Goal: Task Accomplishment & Management: Use online tool/utility

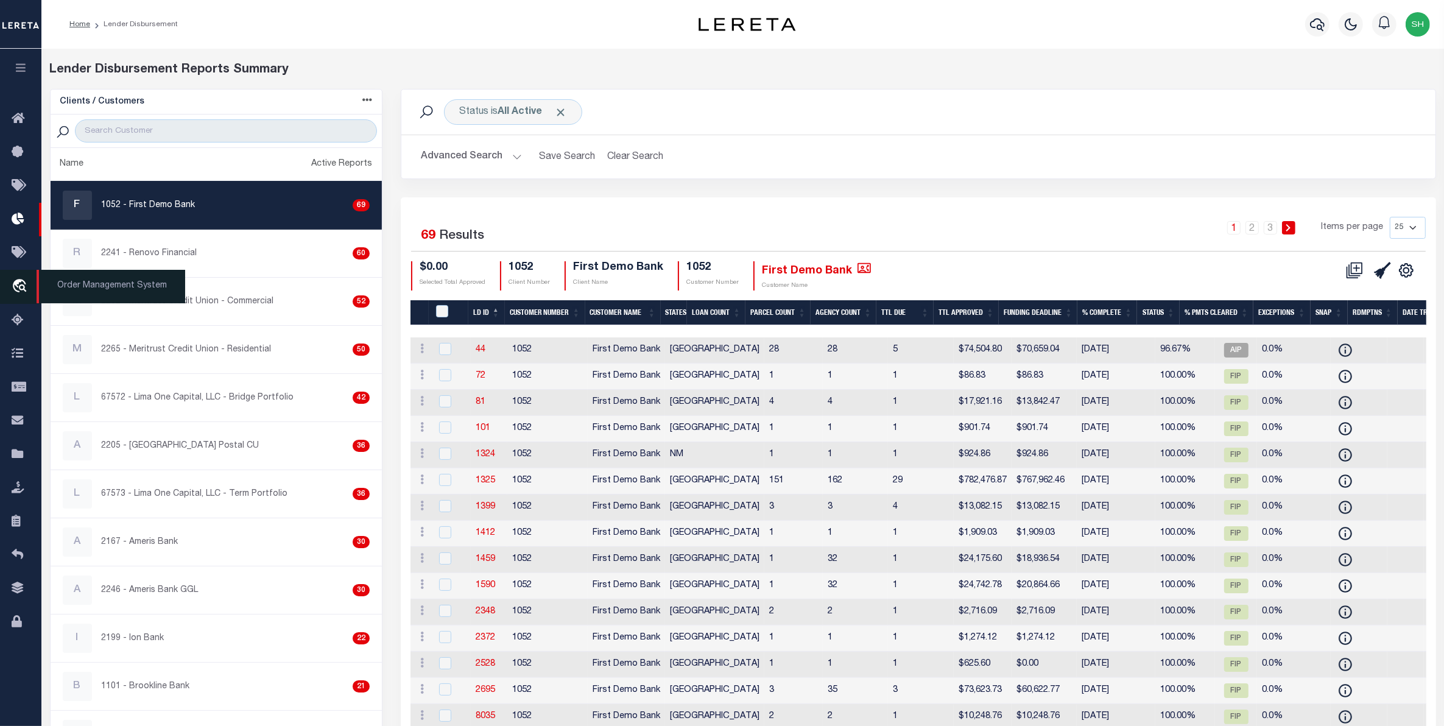
click at [18, 288] on icon "travel_explore" at bounding box center [21, 287] width 19 height 16
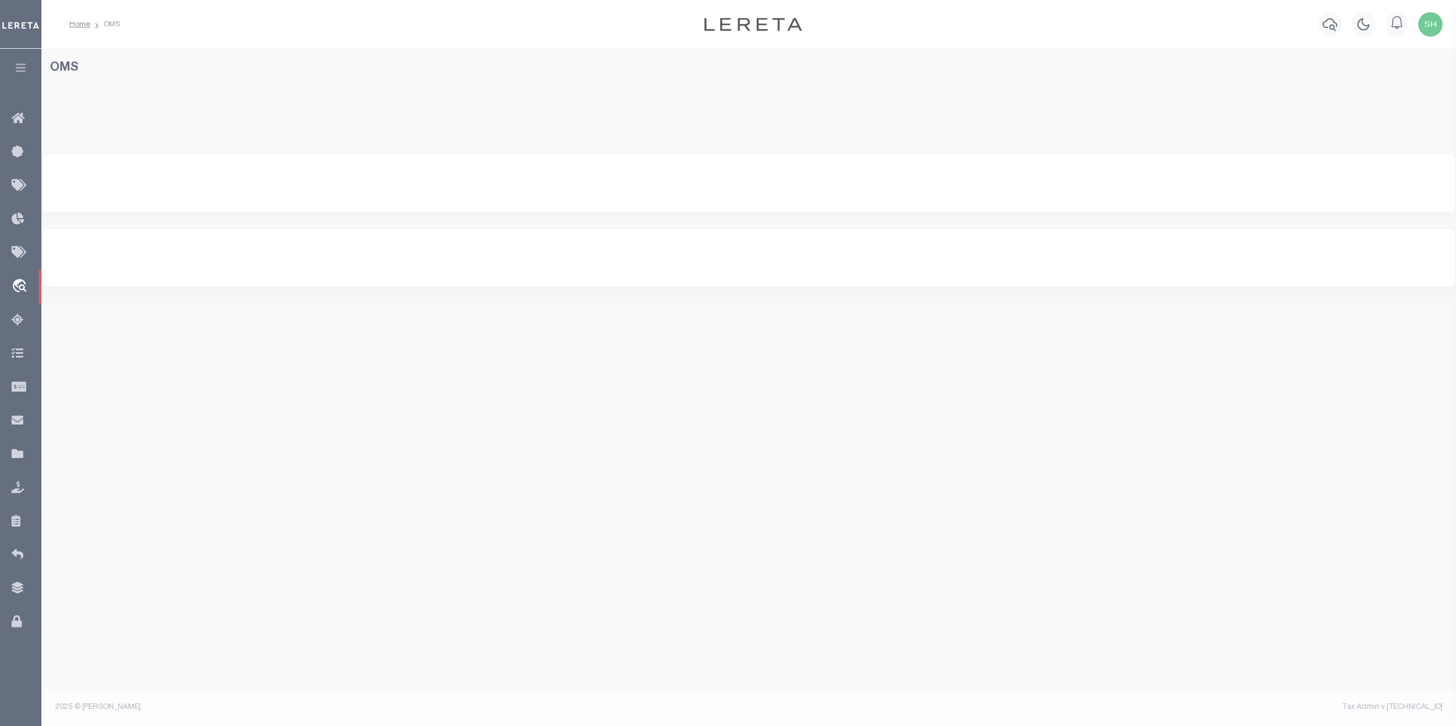
select select "200"
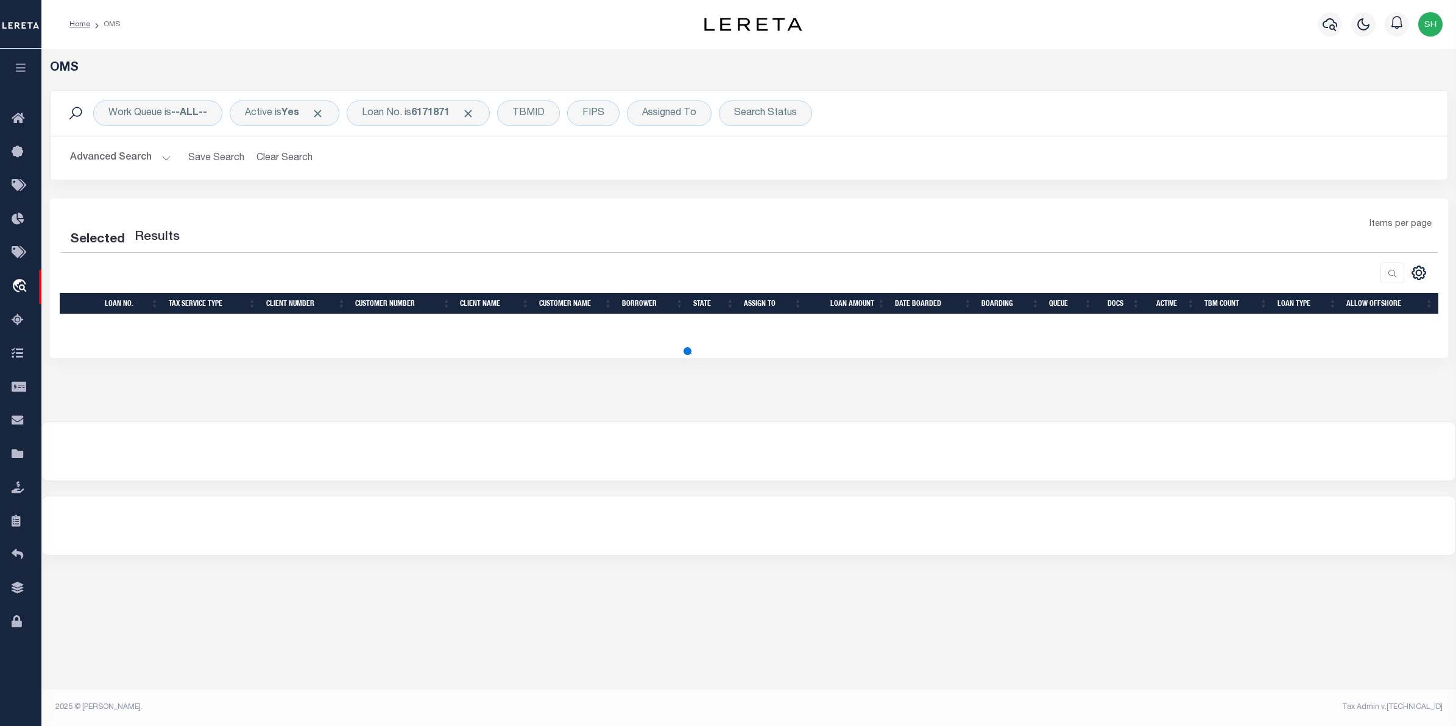
select select "200"
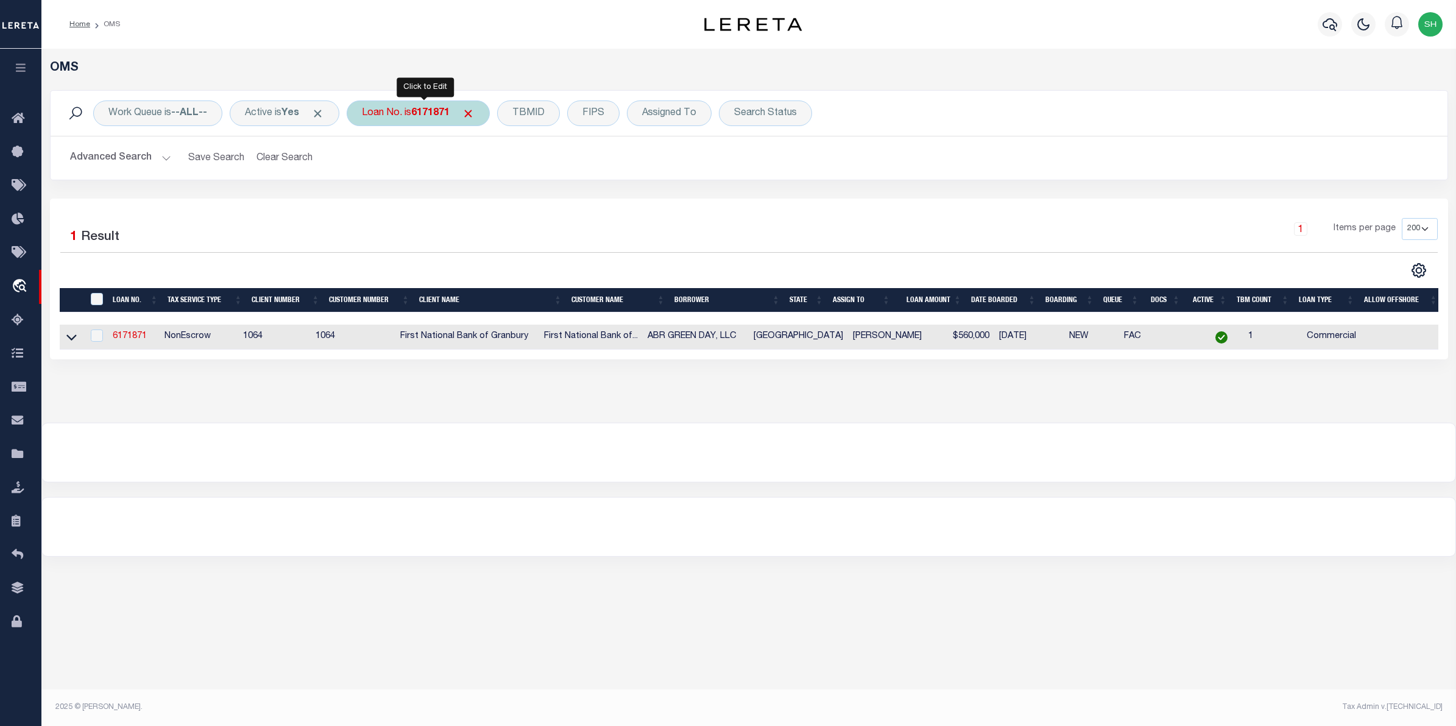
click at [439, 120] on div "Loan No. is 6171871" at bounding box center [418, 114] width 143 height 26
type input "107819"
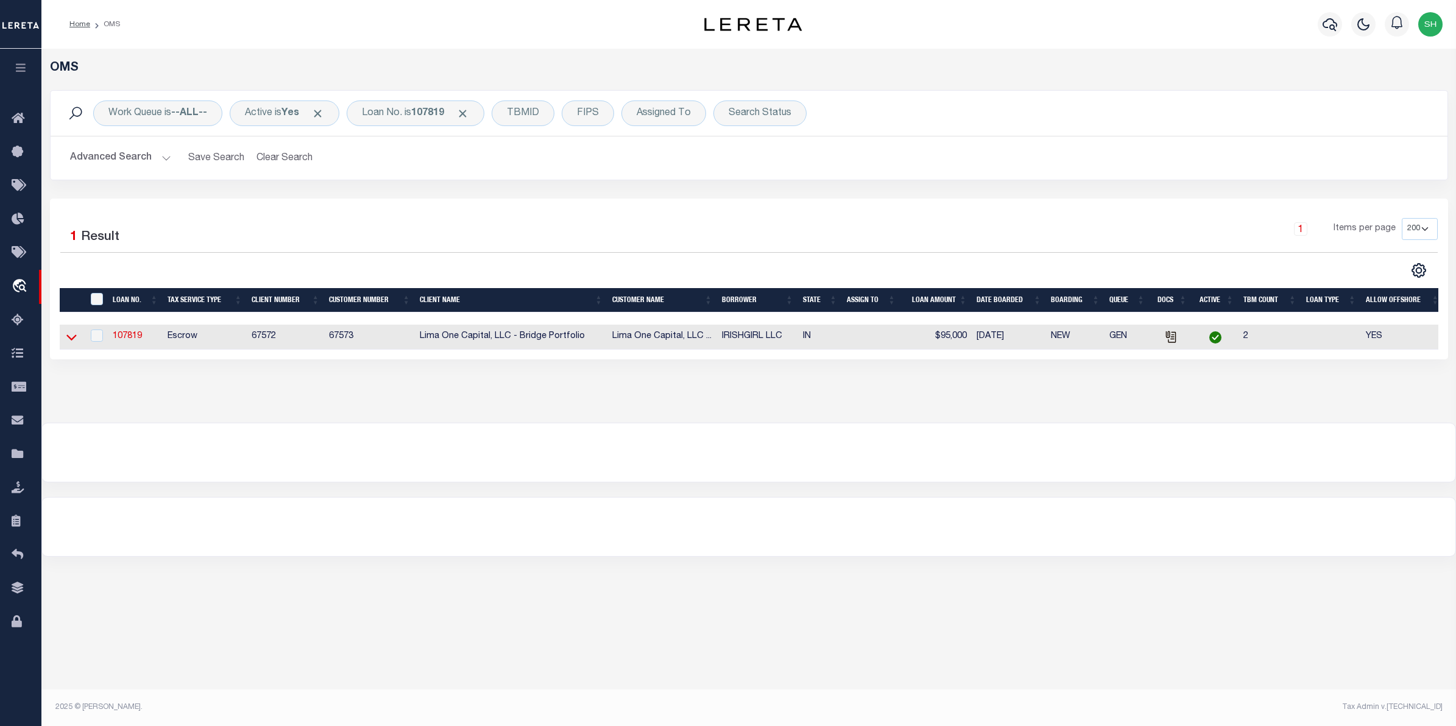
click at [72, 340] on icon at bounding box center [71, 337] width 10 height 13
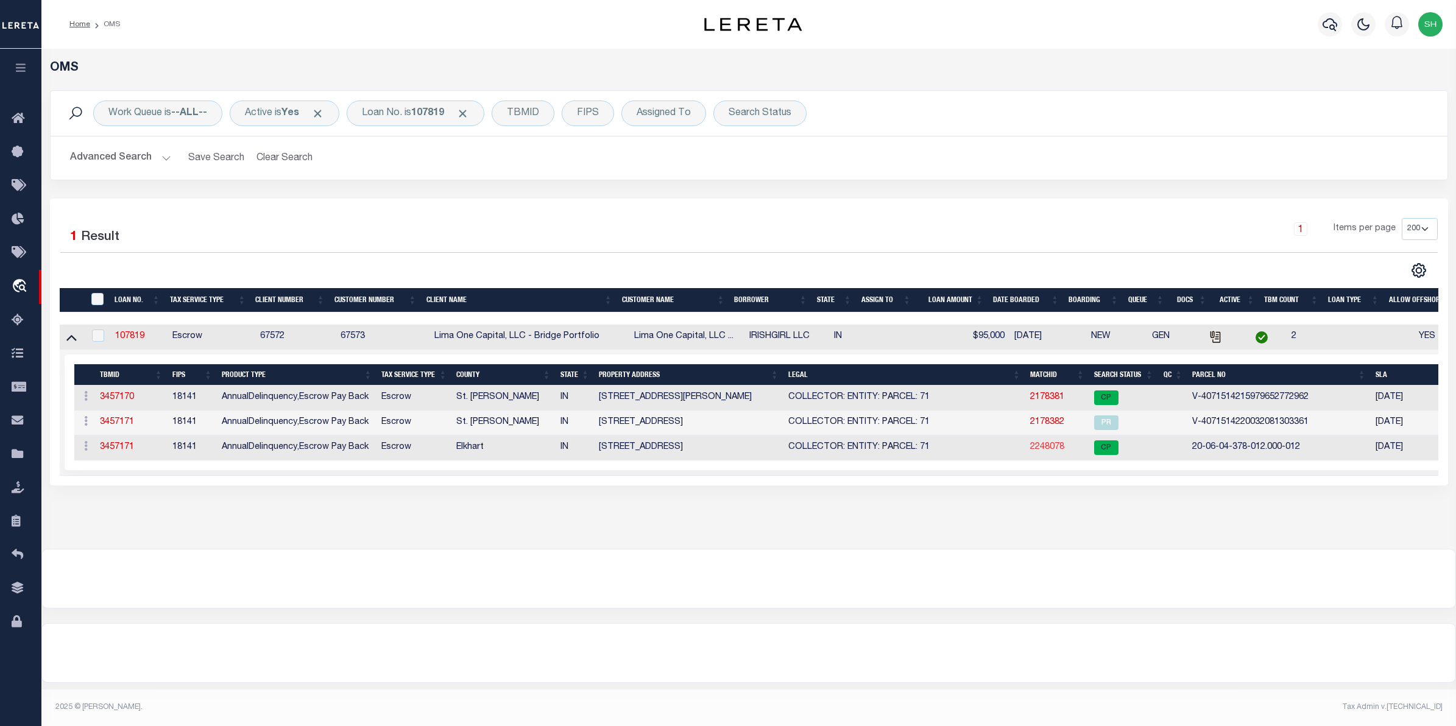
click at [1048, 448] on link "2248078" at bounding box center [1047, 447] width 34 height 9
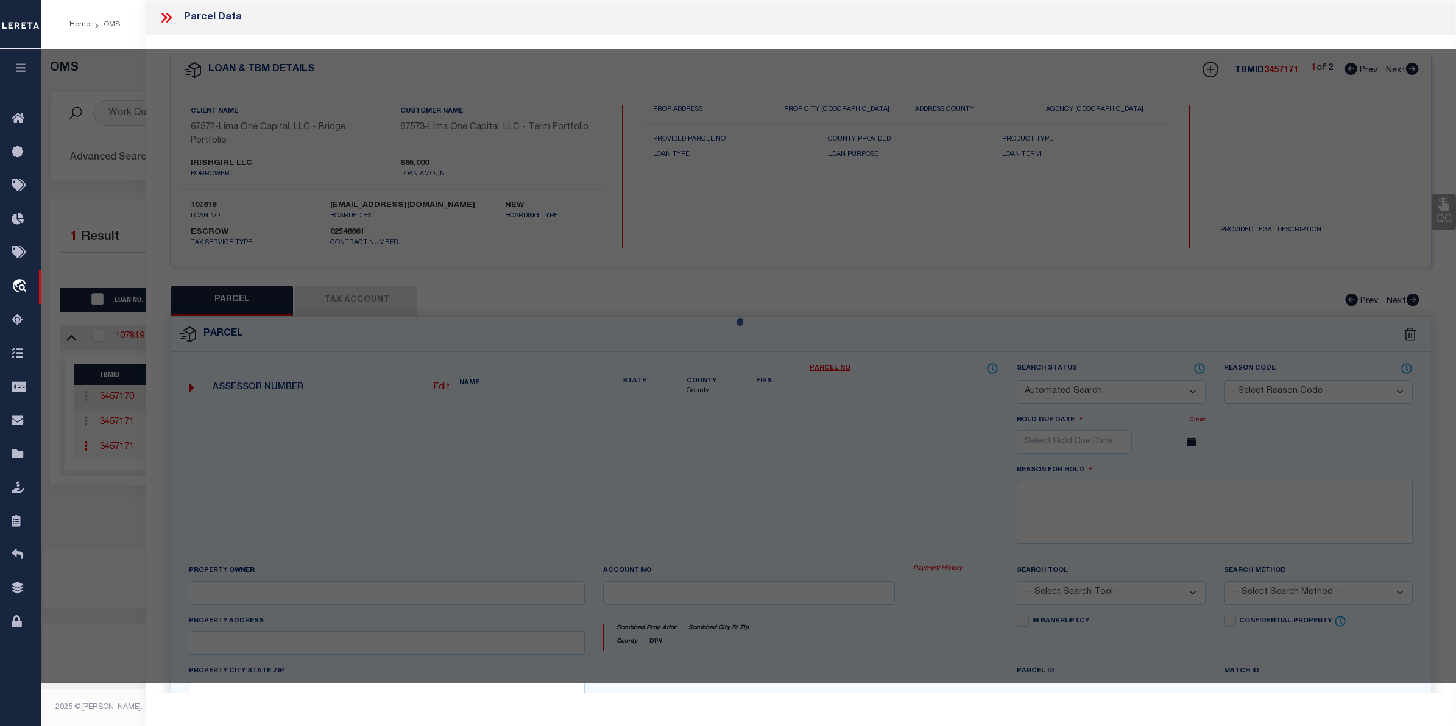
checkbox input "false"
select select "CP"
select select "ADL"
type input "IRISHGIRL LLC"
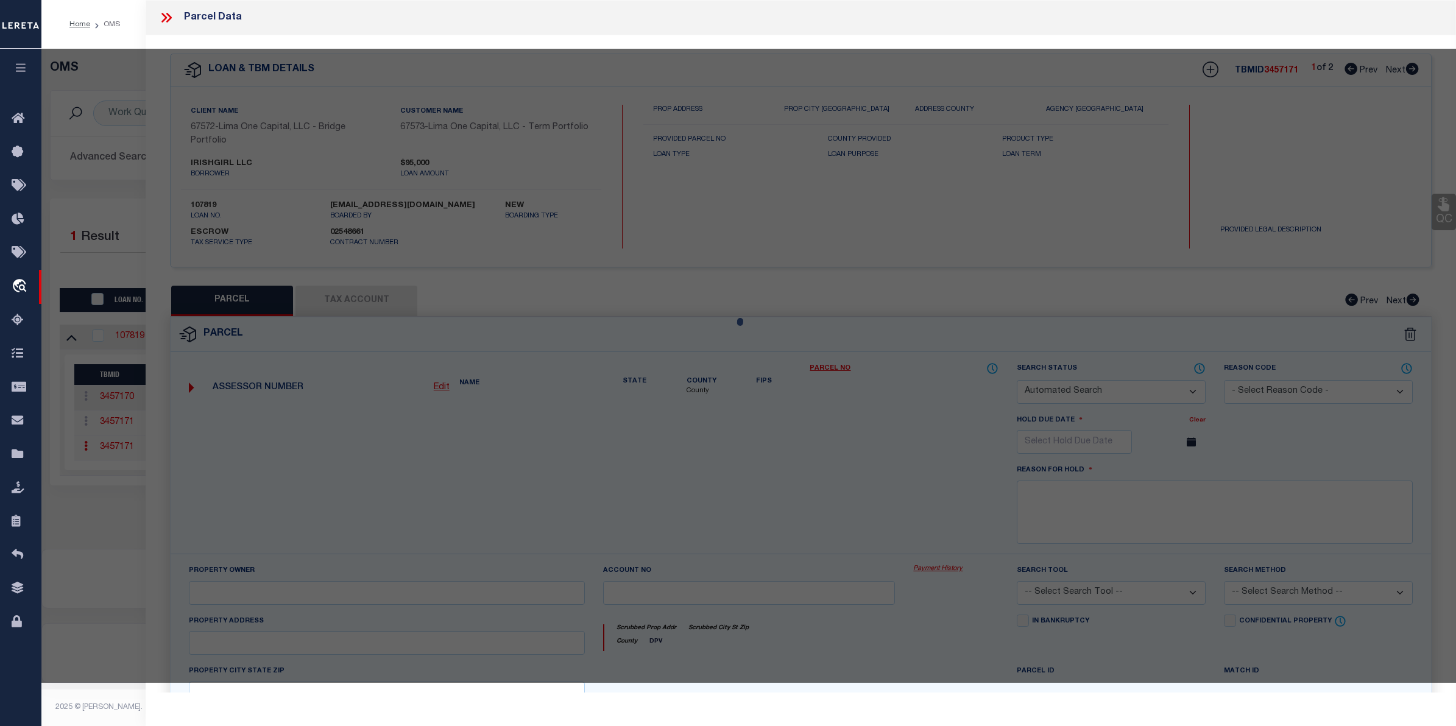
select select "AGW"
select select "LEG"
type input "704 MIDDLEBURY"
type textarea "BEESONS 4TH 25FT E SIDE LOT 100 & 18FT W SIDE LOT 101 (TIF 110"
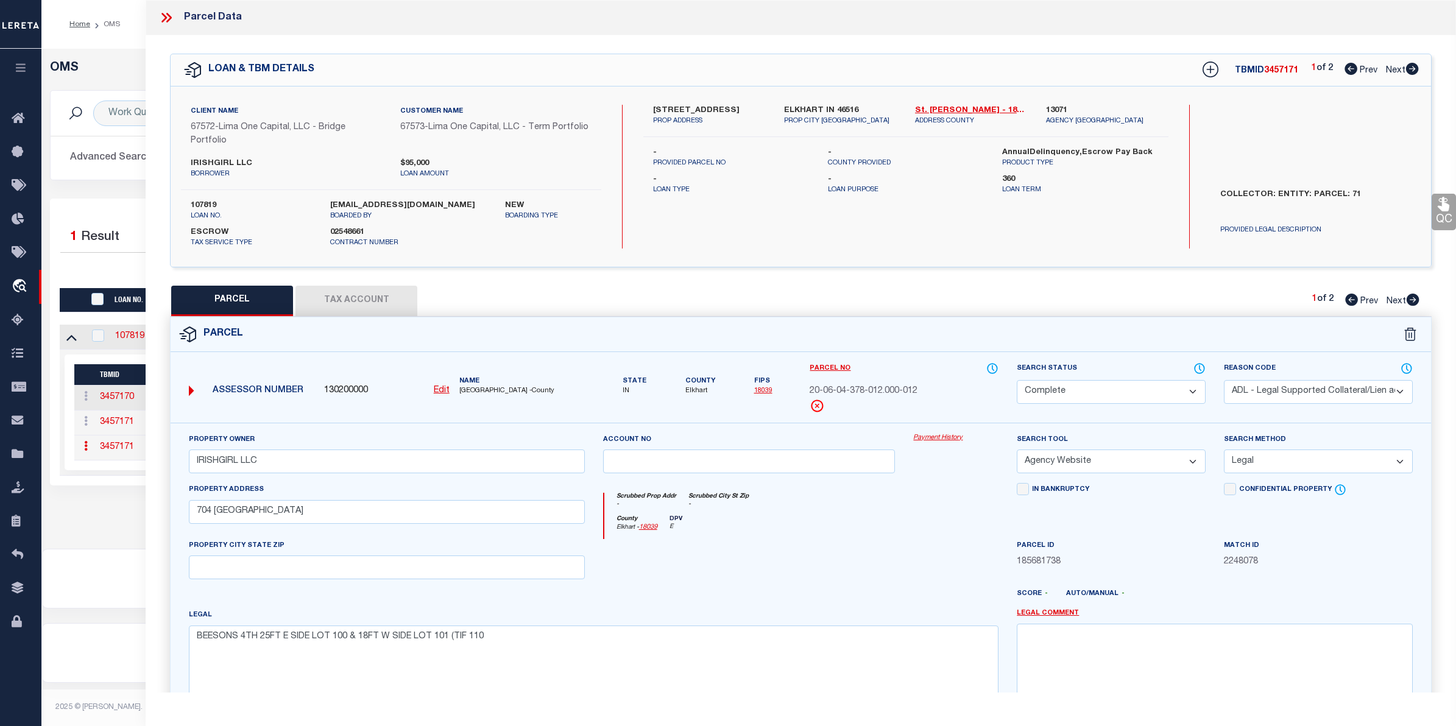
click at [947, 437] on link "Payment History" at bounding box center [955, 438] width 85 height 10
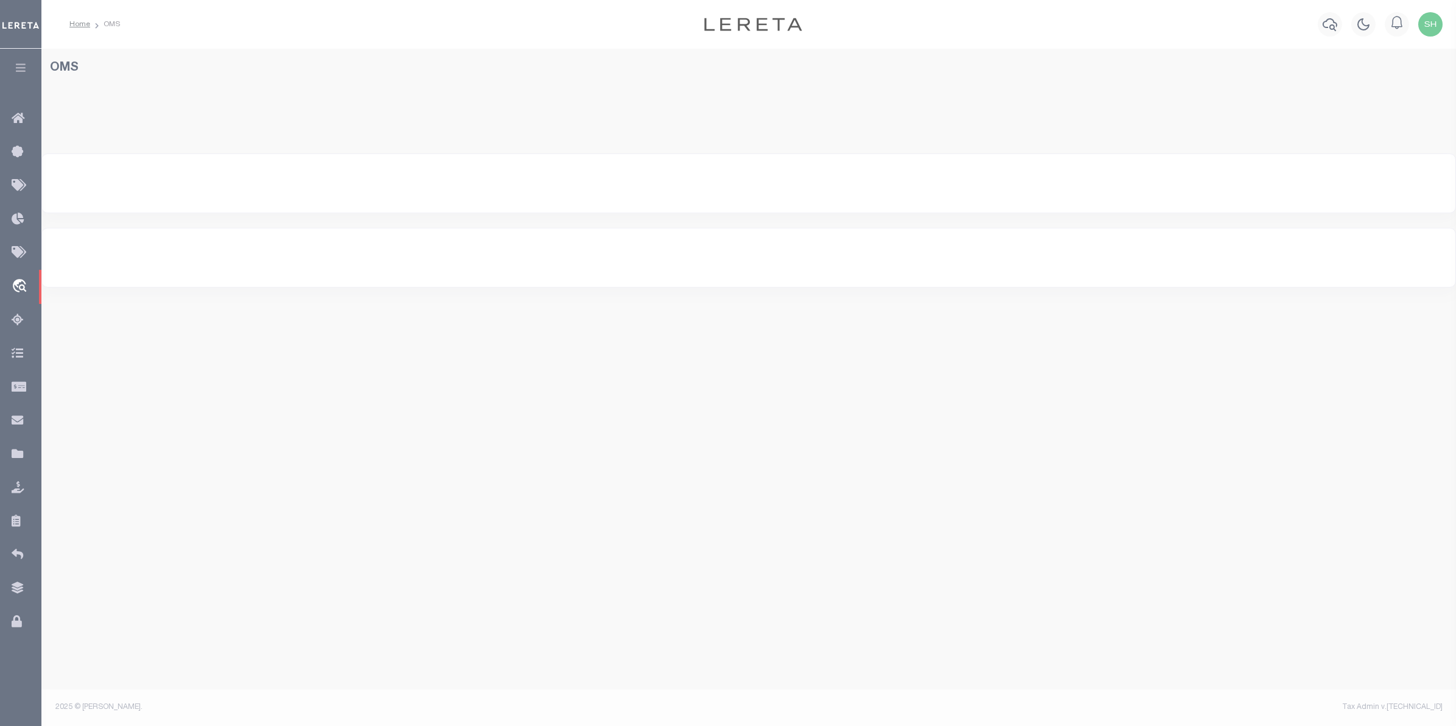
select select "200"
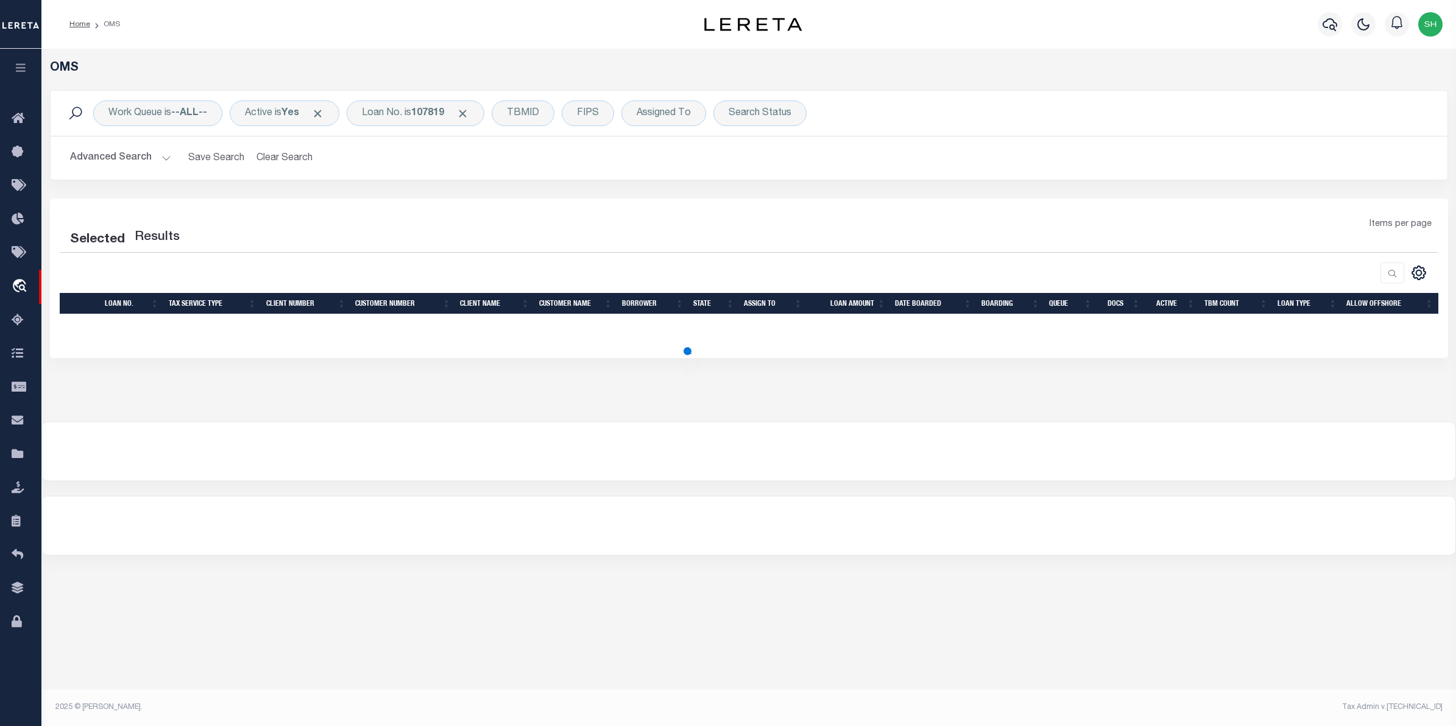
select select "200"
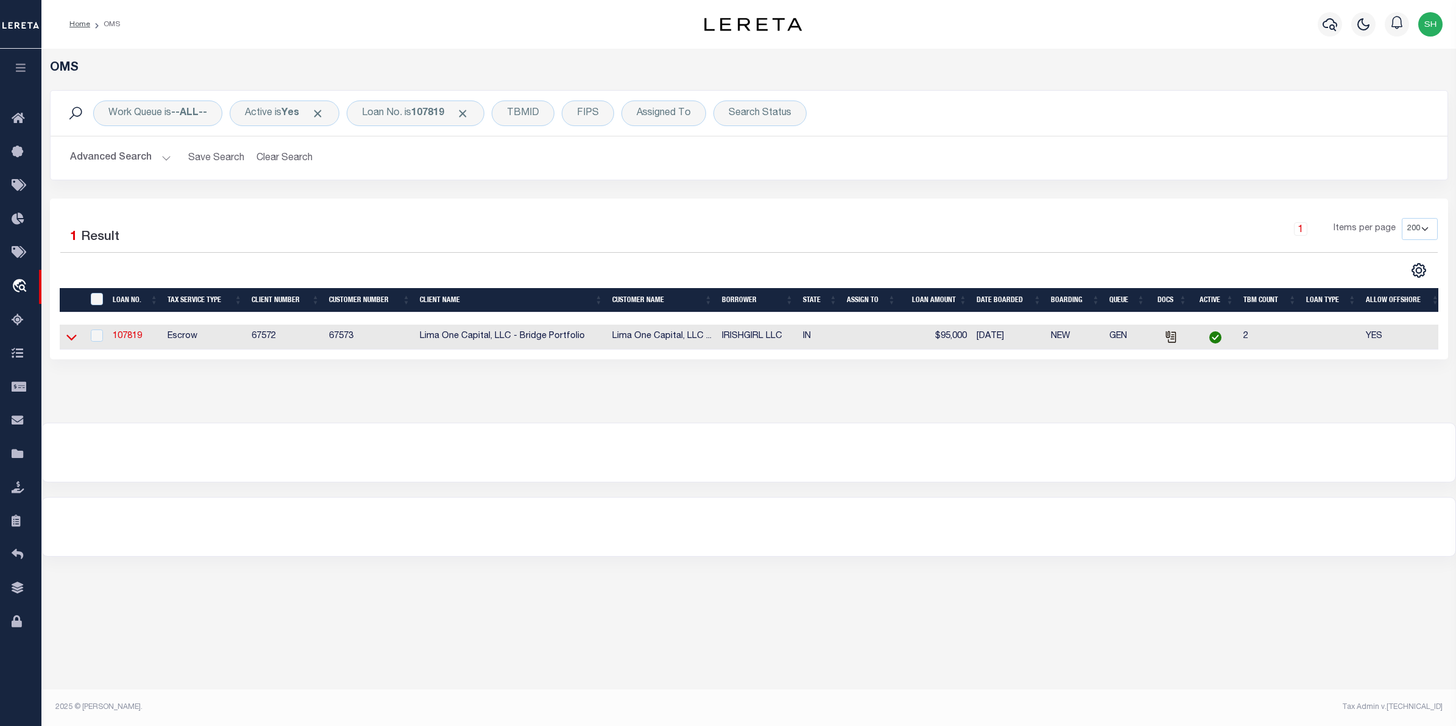
click at [74, 336] on icon at bounding box center [71, 337] width 10 height 13
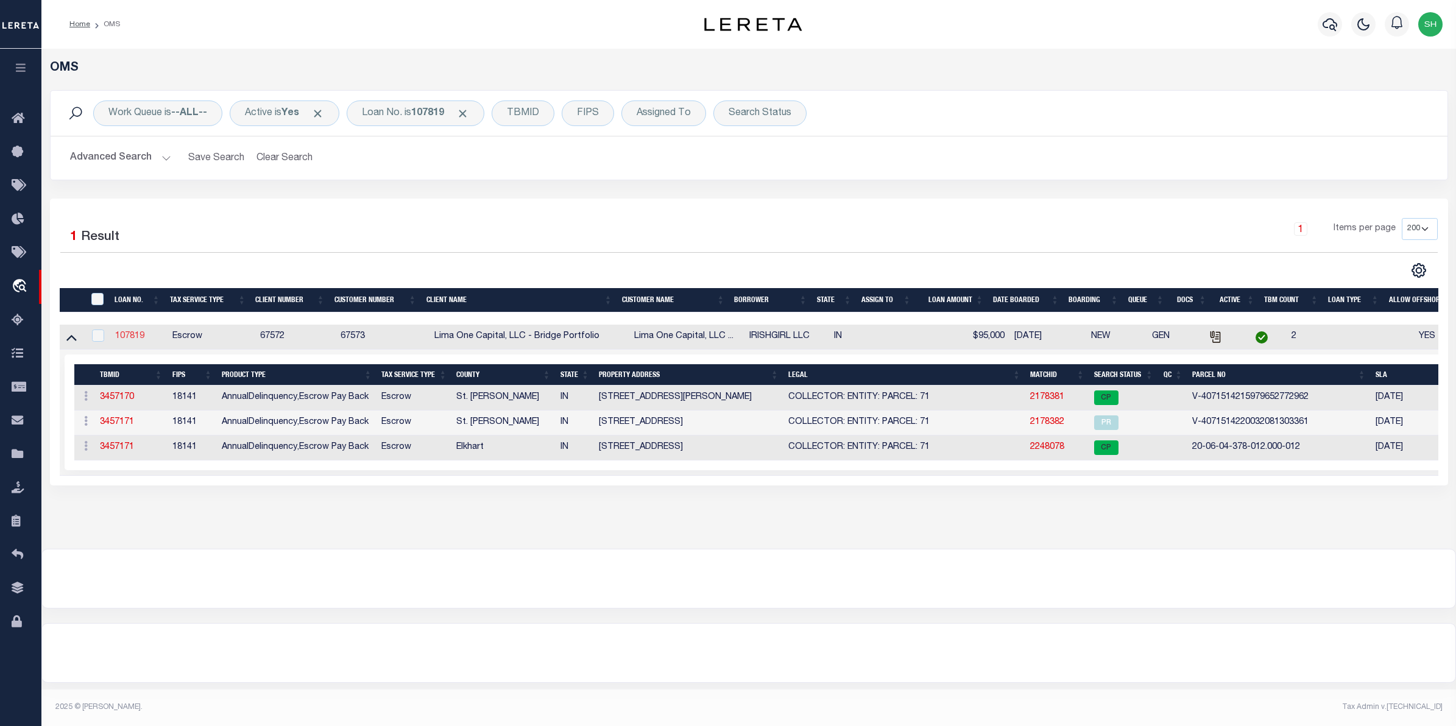
click at [139, 333] on link "107819" at bounding box center [129, 336] width 29 height 9
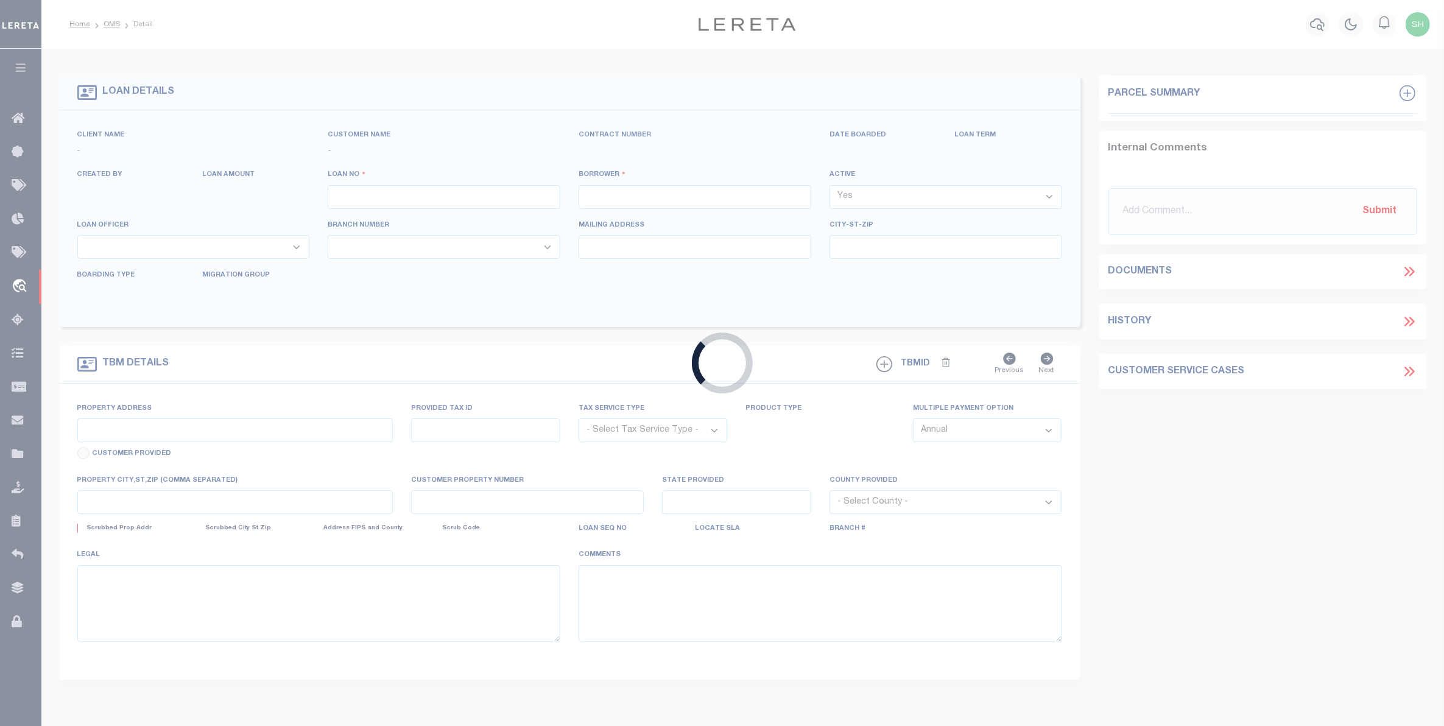
type input "107819"
type input "IRISHGIRL LLC"
select select
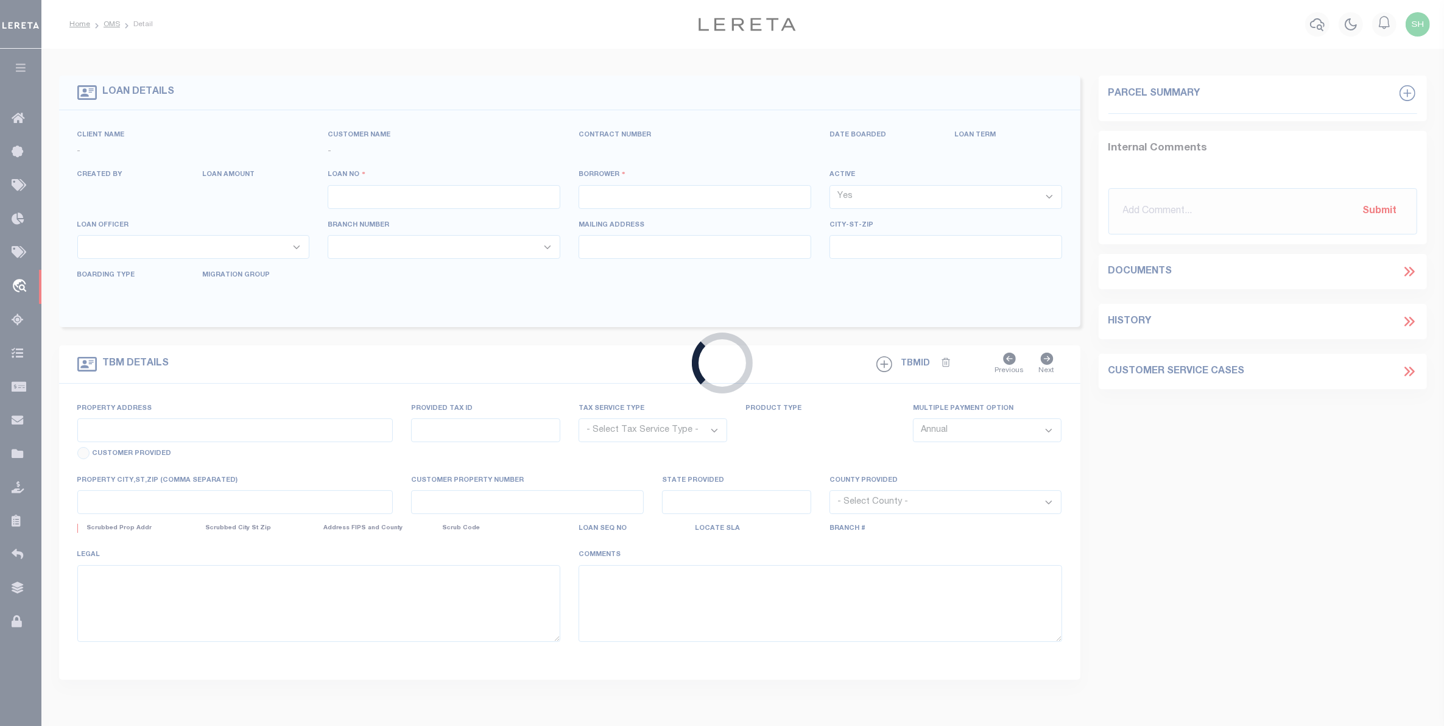
select select
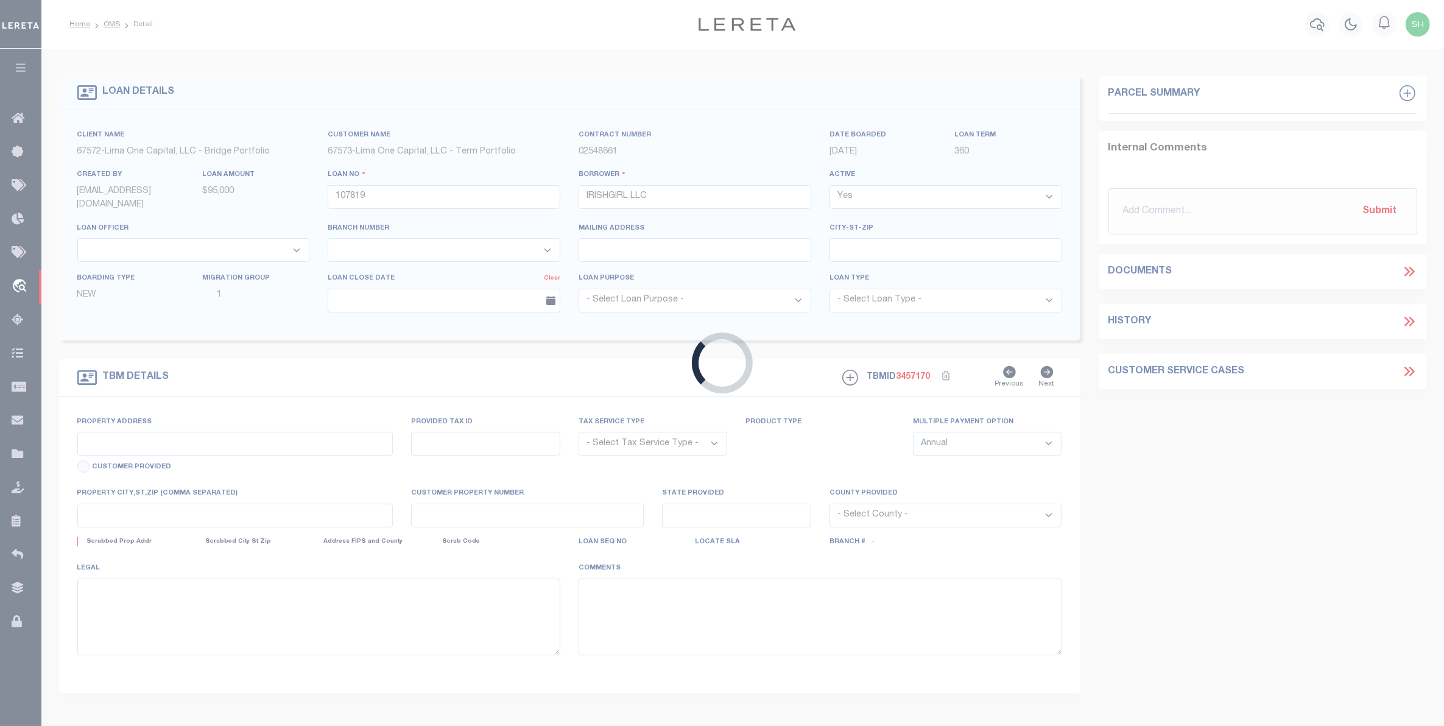
type input "421 WEST LAWRENCE STREET"
radio input "true"
select select "Escrow"
select select
type input "MISHAWAKA IN 46545"
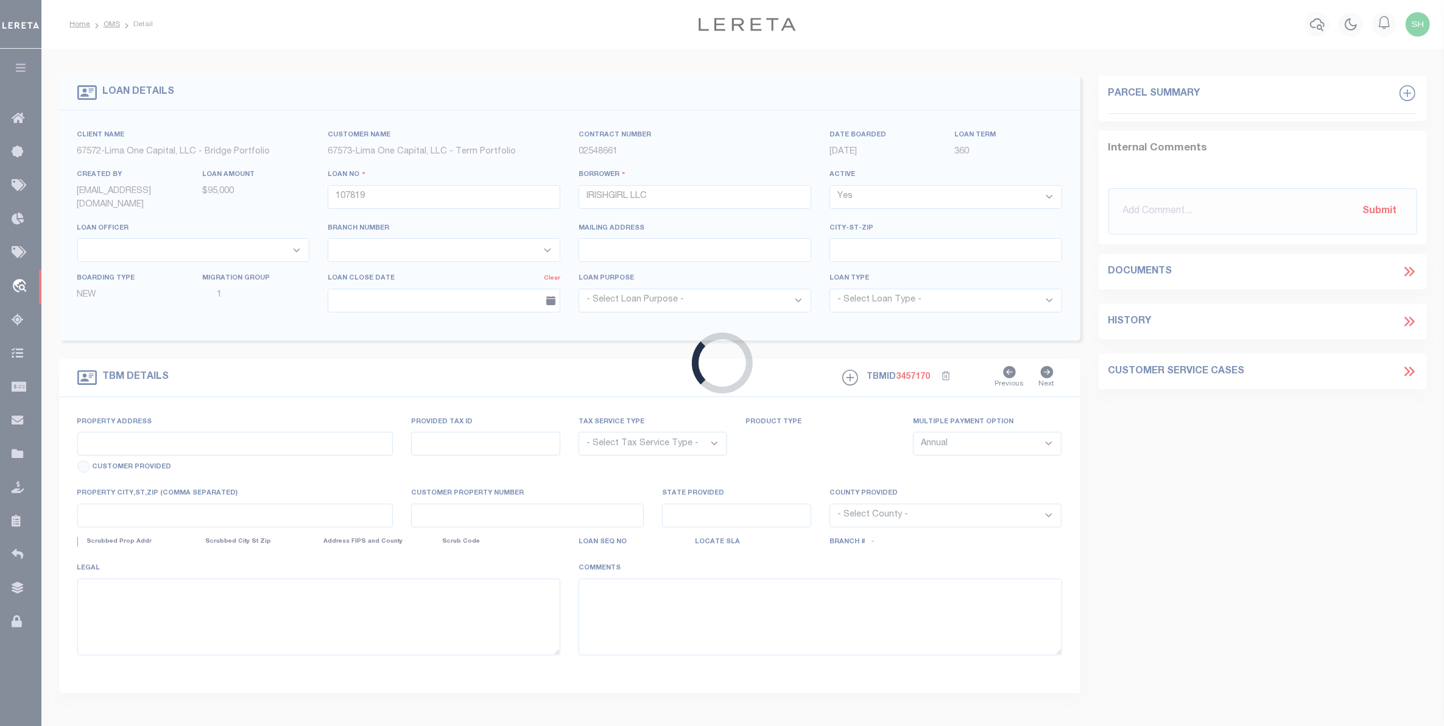
type input "107819-1"
type input "IN"
type textarea "COLLECTOR: ENTITY: PARCEL: 71"
type textarea "Compare"
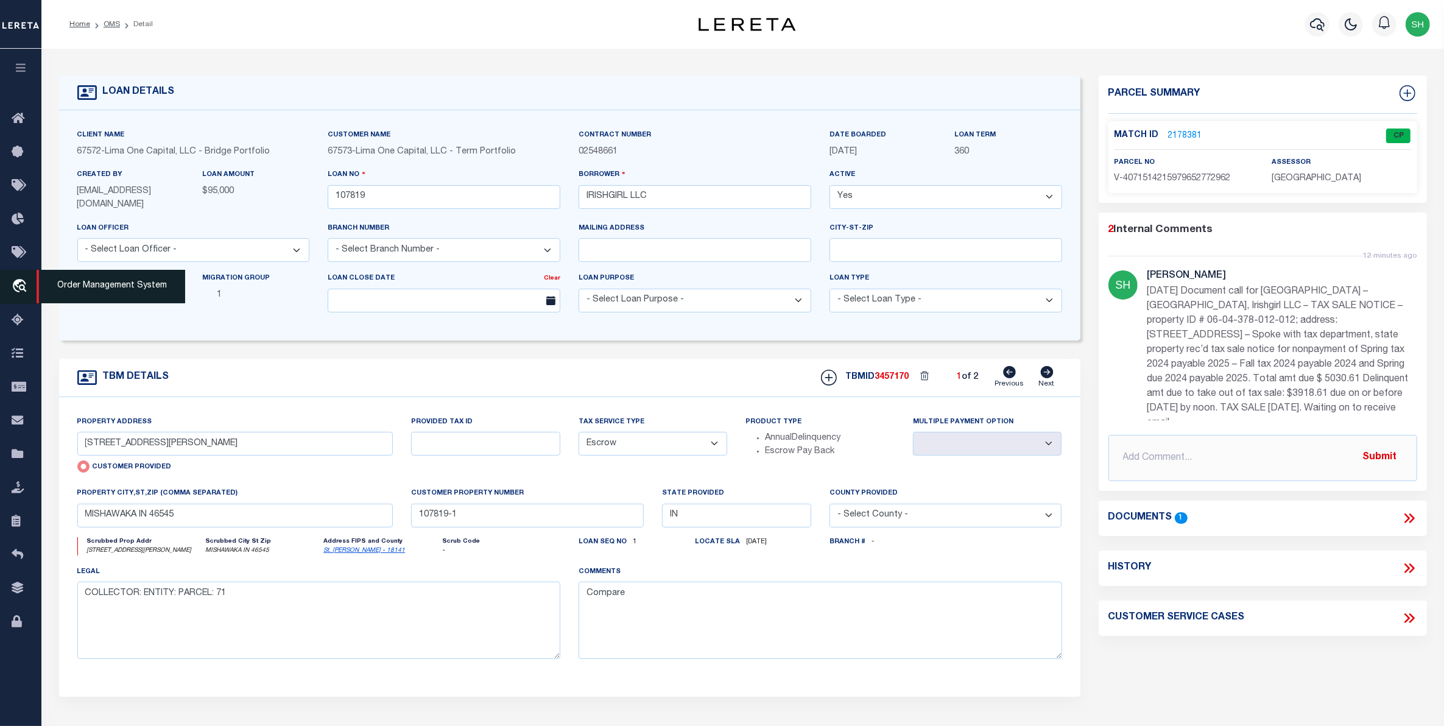
click at [22, 285] on icon "travel_explore" at bounding box center [21, 287] width 19 height 16
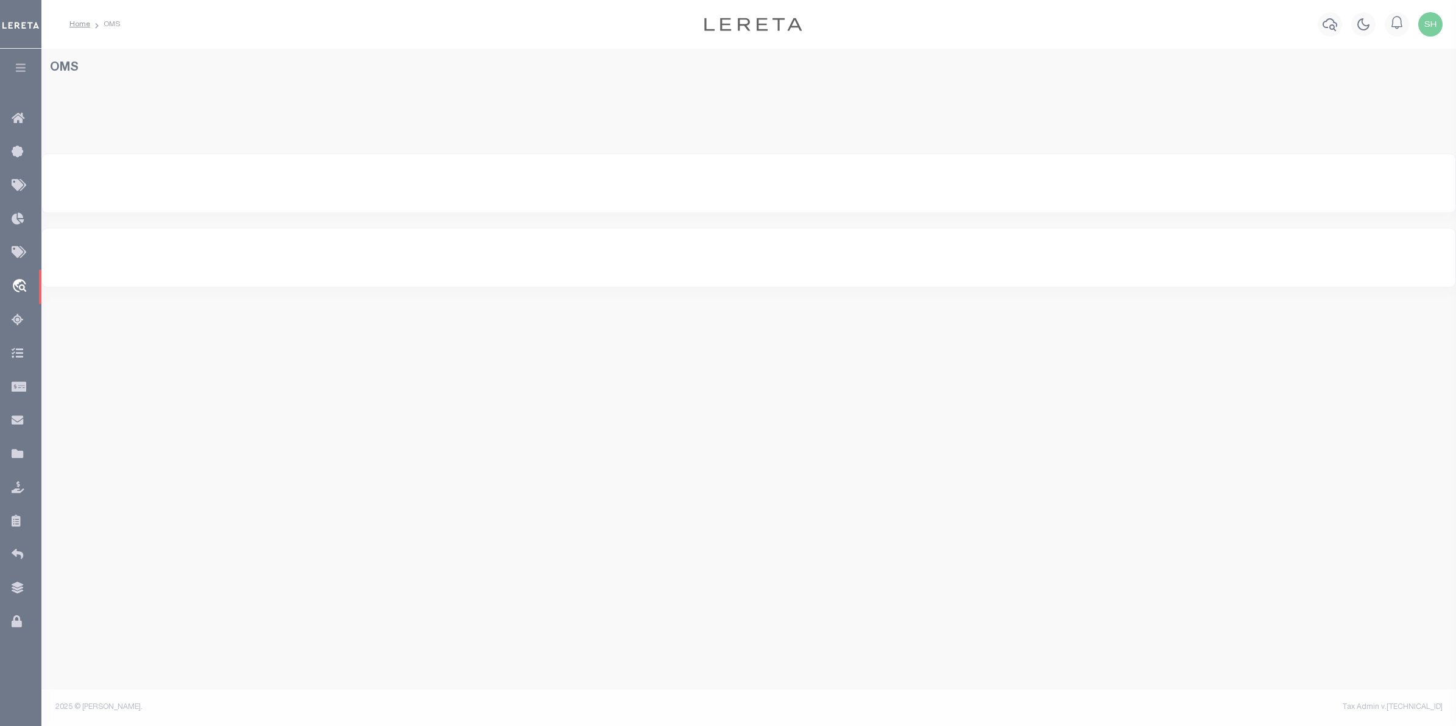
select select "200"
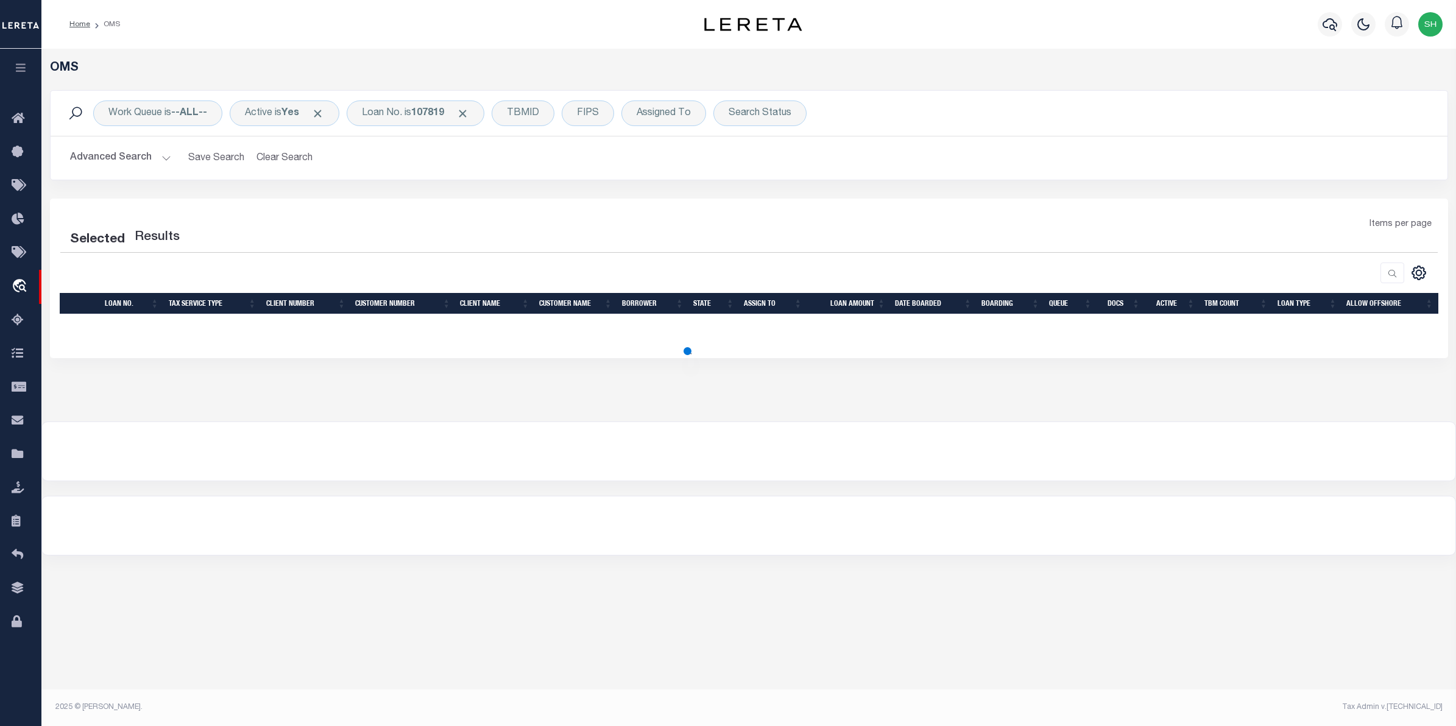
select select "200"
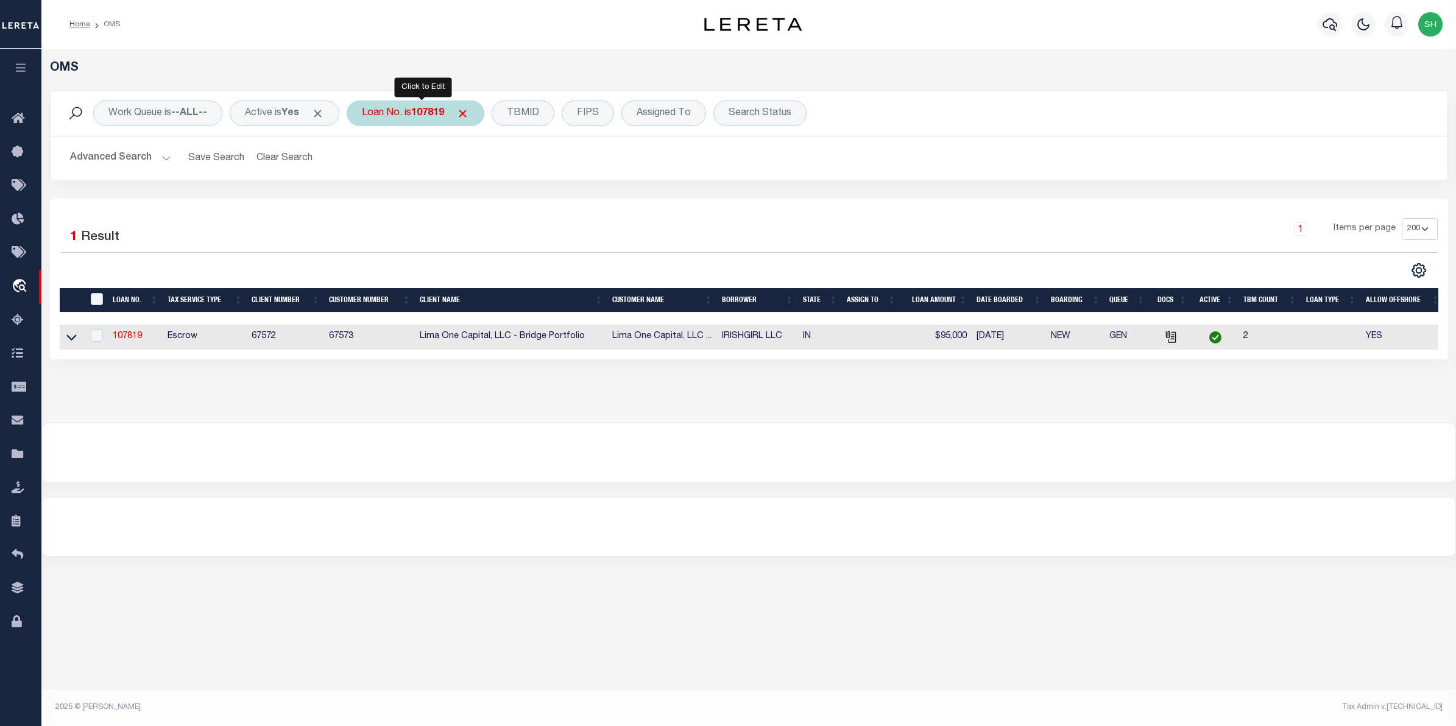
click at [433, 111] on b "107819" at bounding box center [427, 113] width 33 height 10
type input "fkvk"
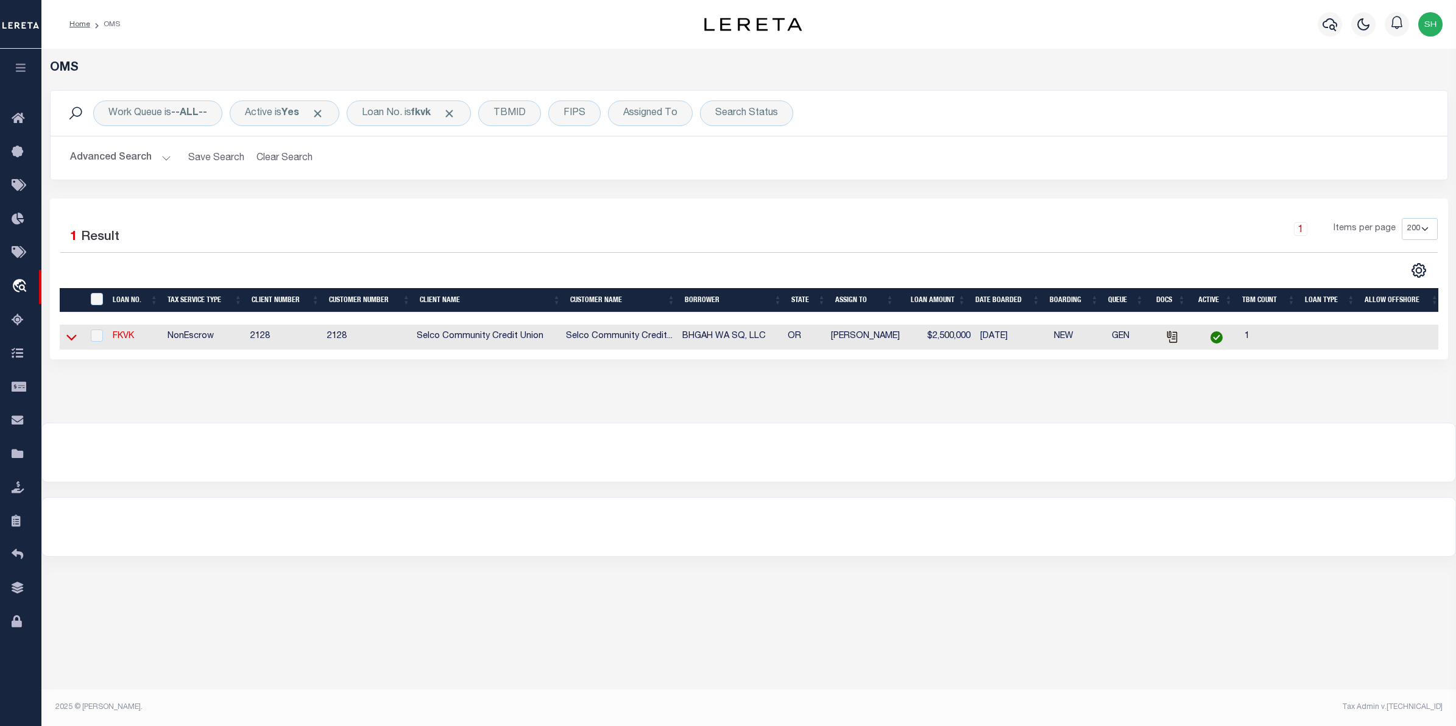
click at [73, 337] on icon at bounding box center [71, 337] width 10 height 13
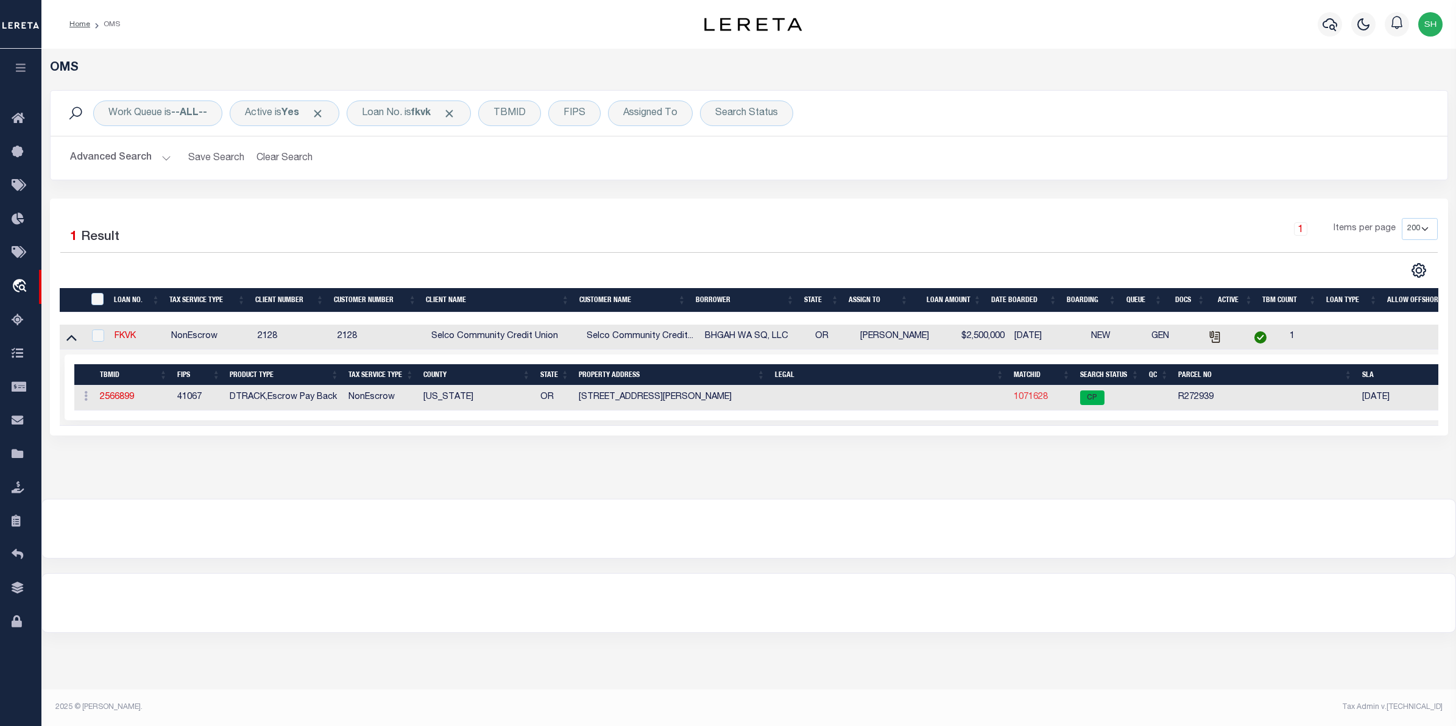
click at [1042, 397] on link "1071628" at bounding box center [1031, 397] width 34 height 9
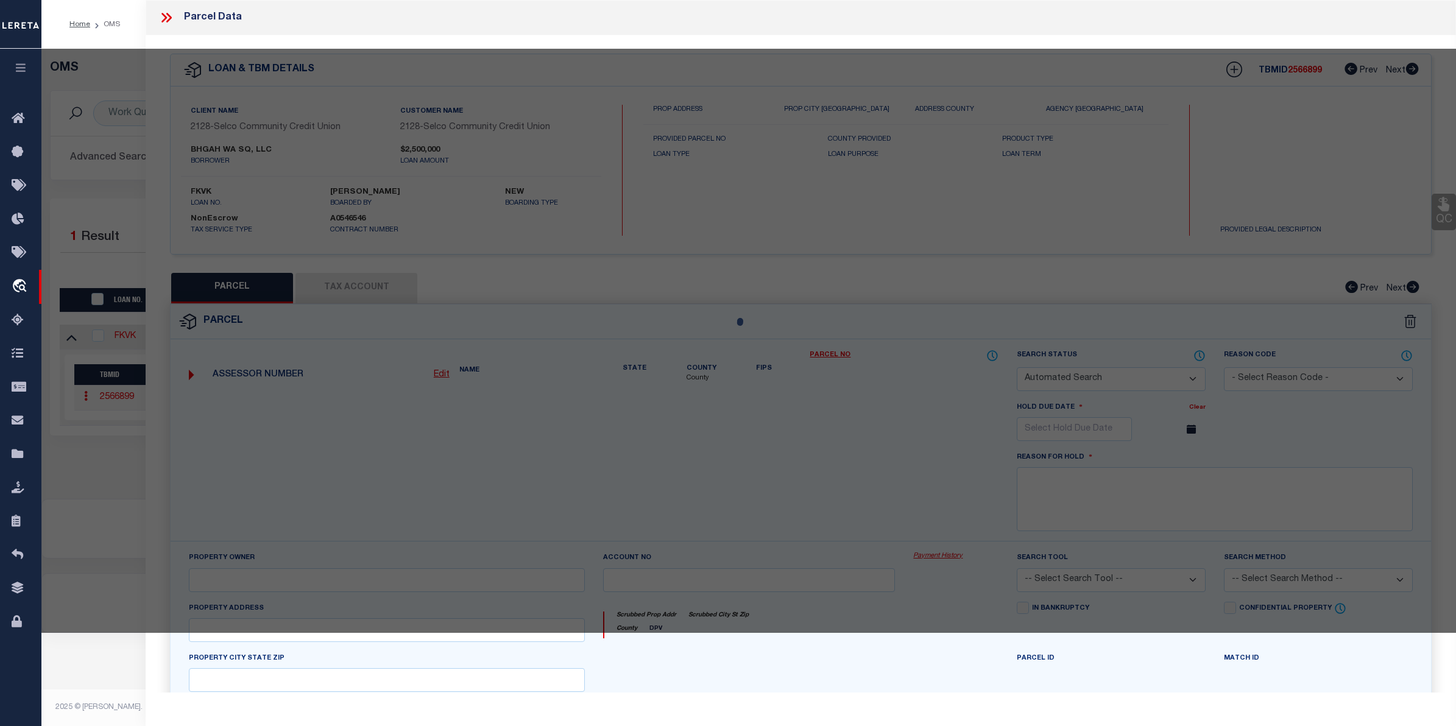
checkbox input "false"
select select "CP"
type input "BHGAH WA SQ, LLC"
select select
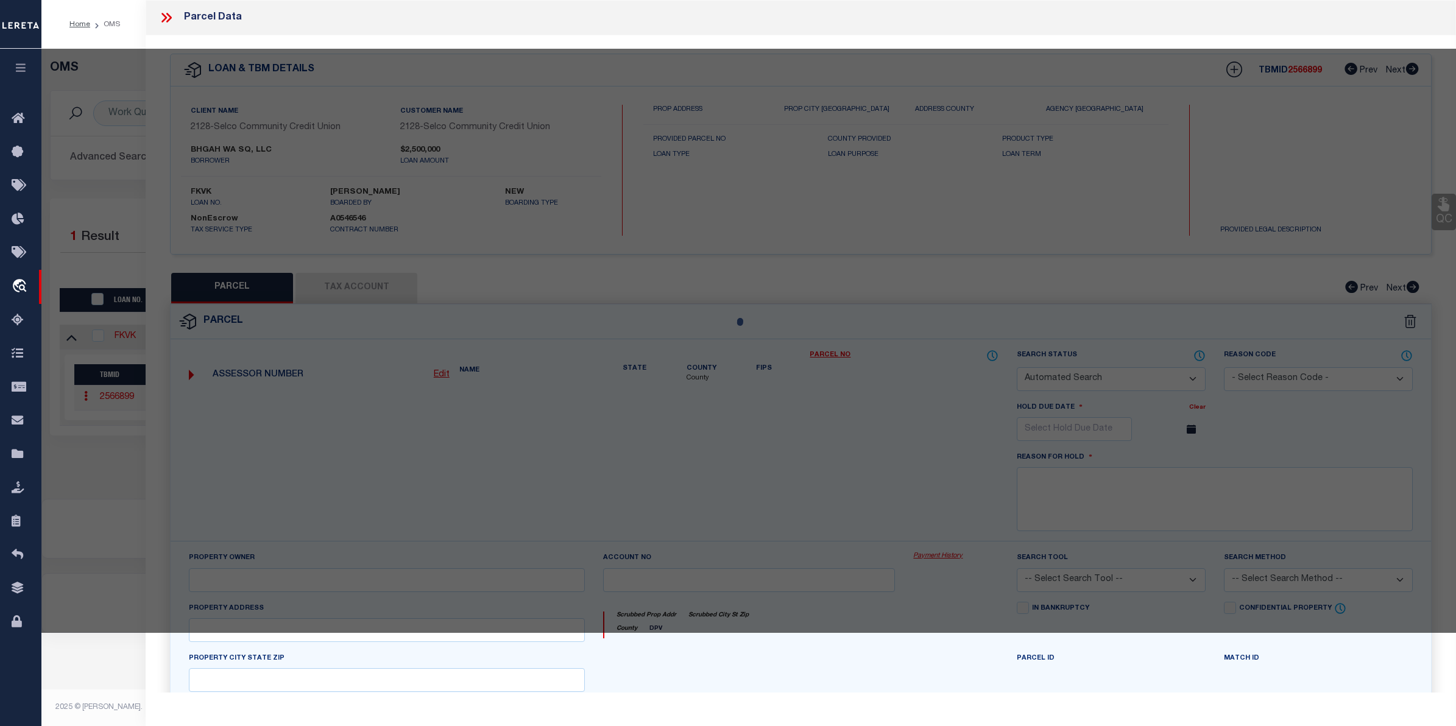
type input "10830 SW GREENBURG RD"
checkbox input "false"
type input "TIGARD OR 97223"
type textarea "Map & Taxlot ID #: 1S135BD01300"
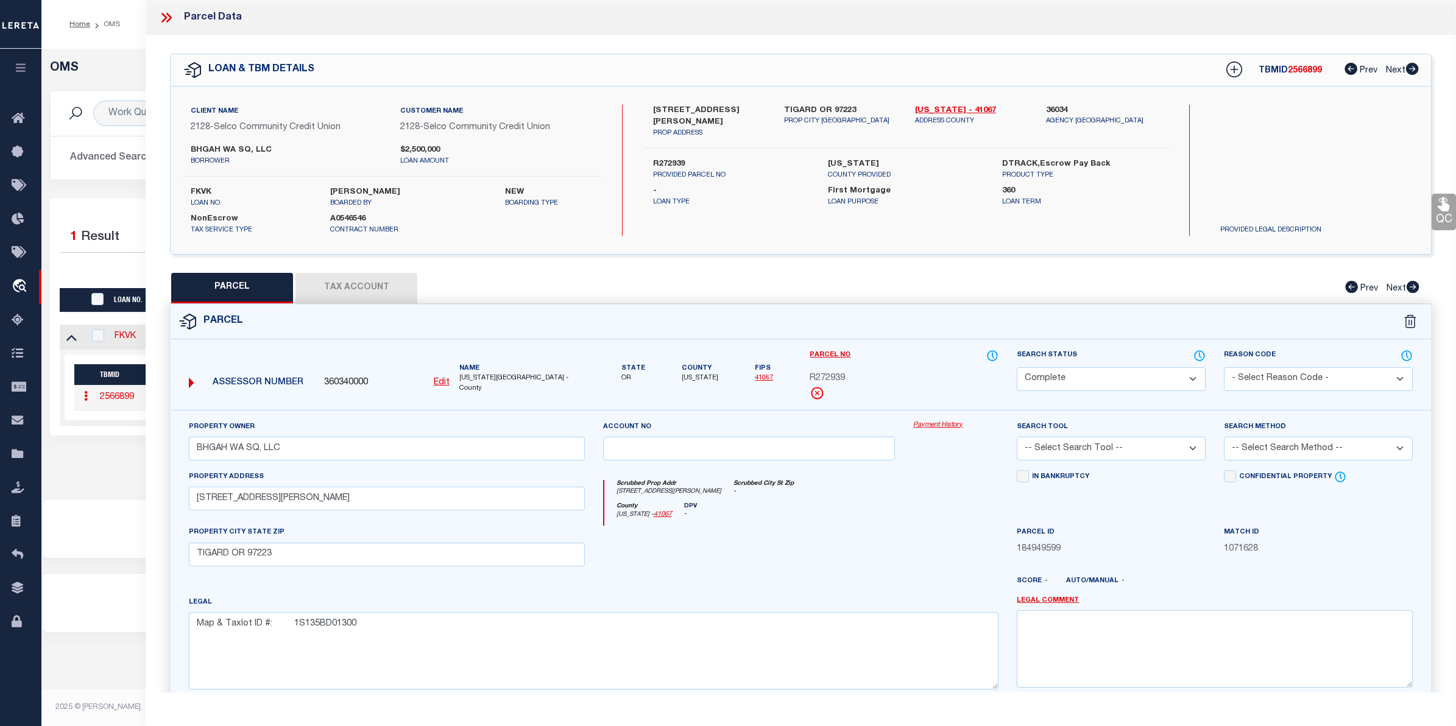
click at [952, 425] on link "Payment History" at bounding box center [955, 425] width 85 height 10
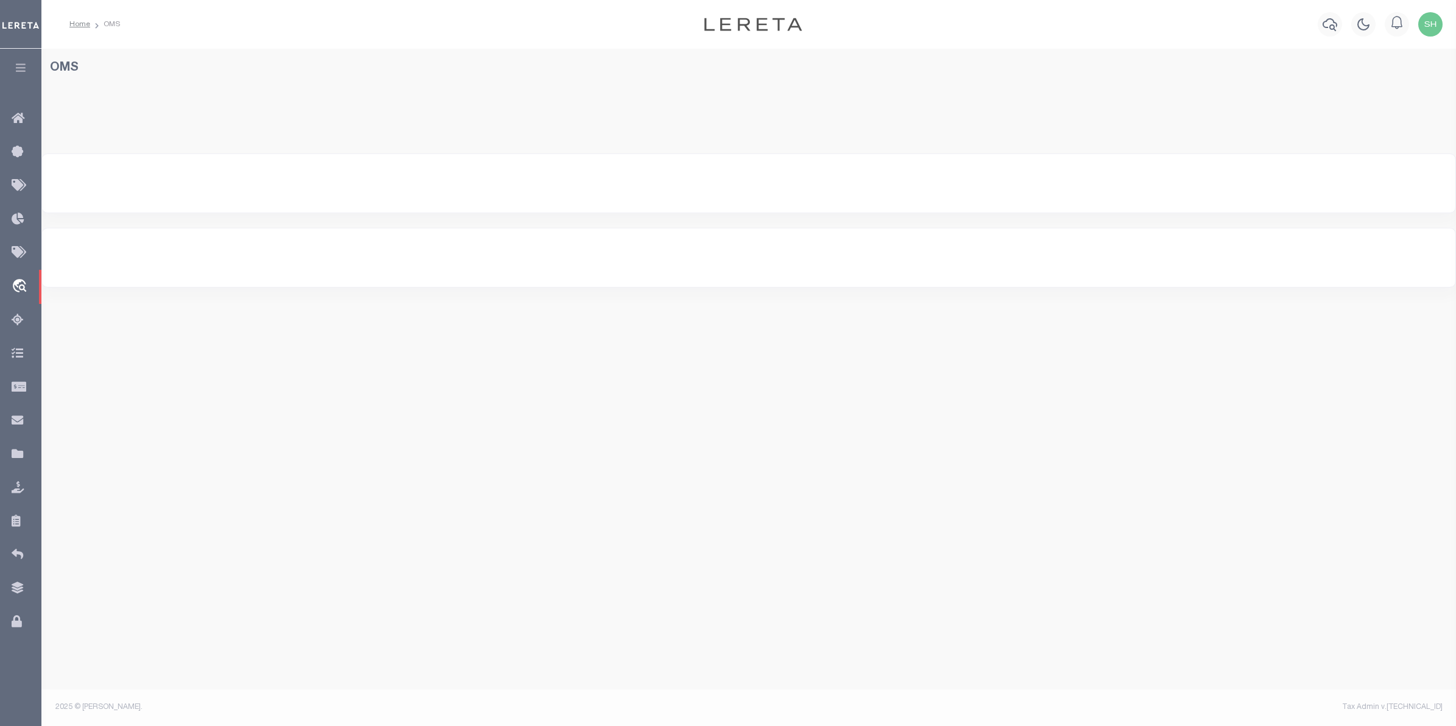
select select "200"
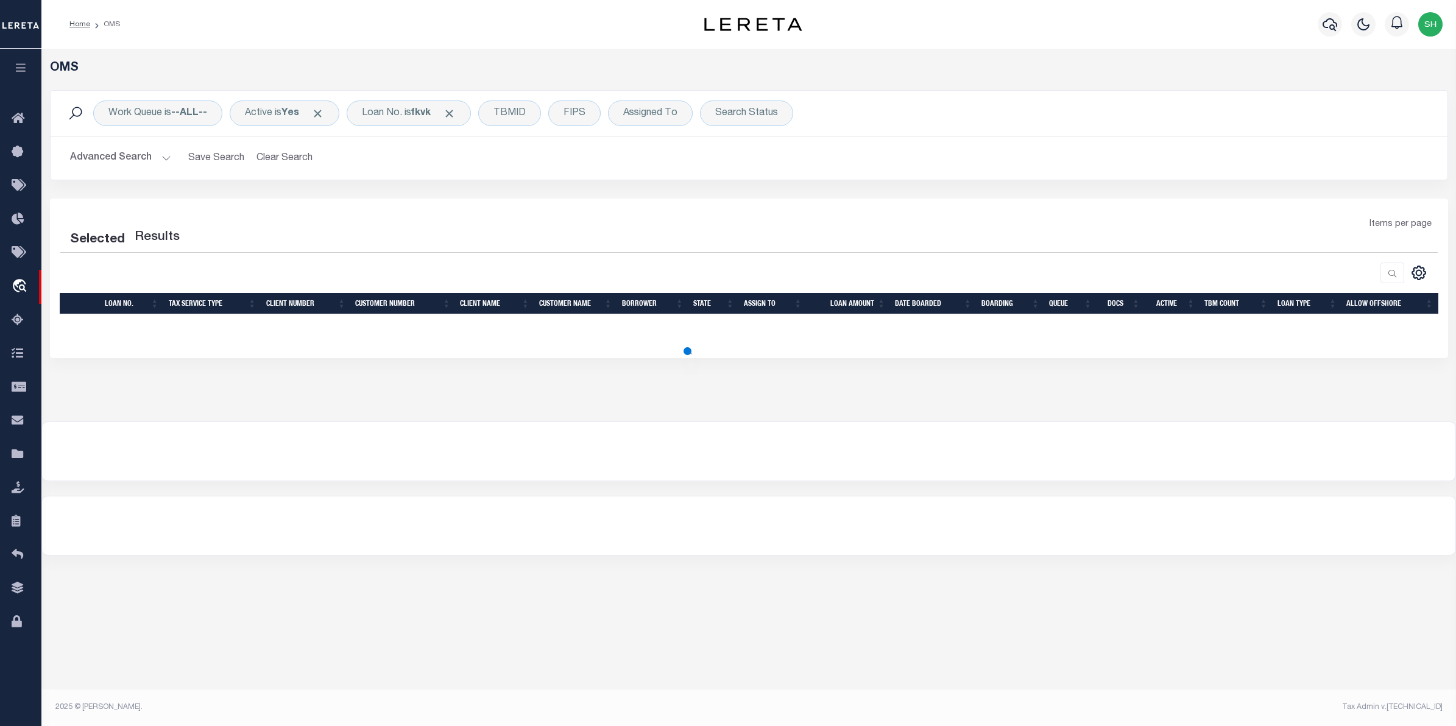
select select "200"
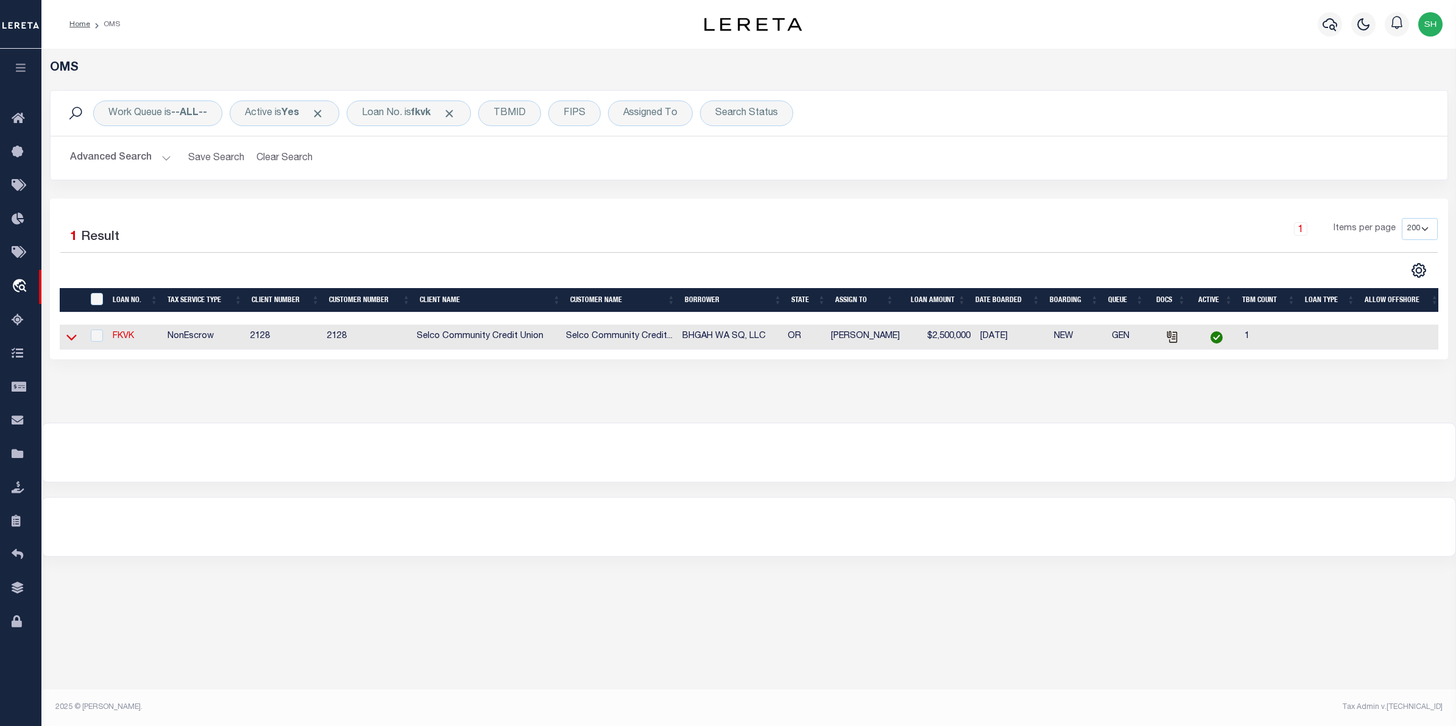
click at [73, 344] on icon at bounding box center [71, 337] width 10 height 13
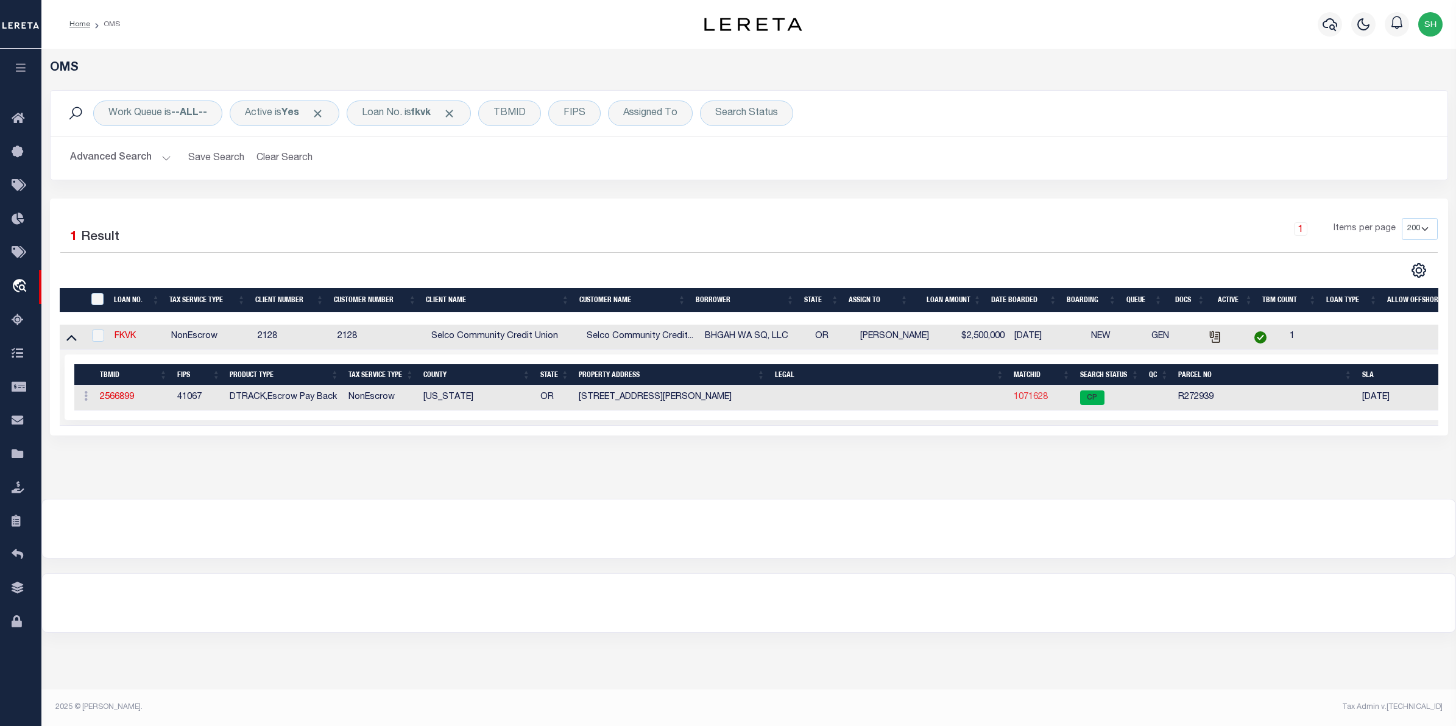
click at [1045, 399] on link "1071628" at bounding box center [1031, 397] width 34 height 9
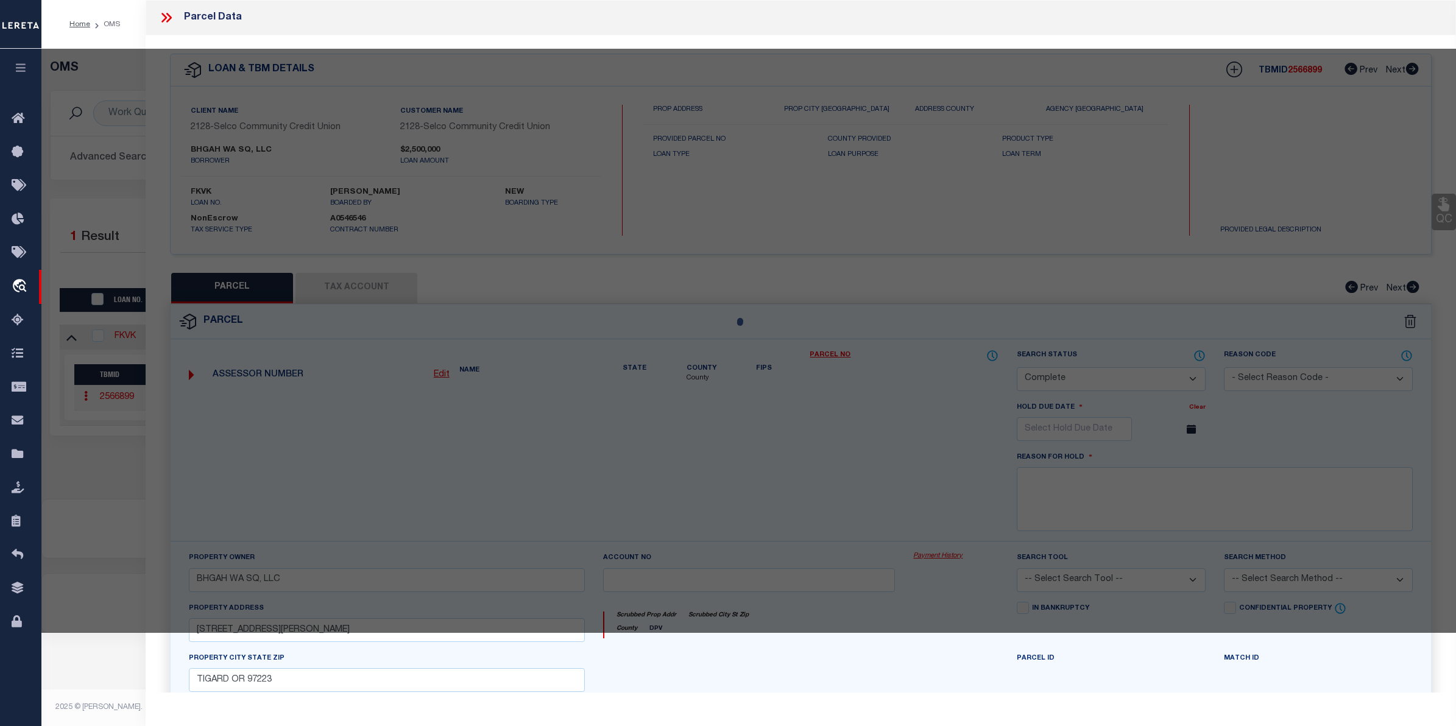
select select "AS"
checkbox input "false"
select select "CP"
type input "BHGAH WA SQ, LLC"
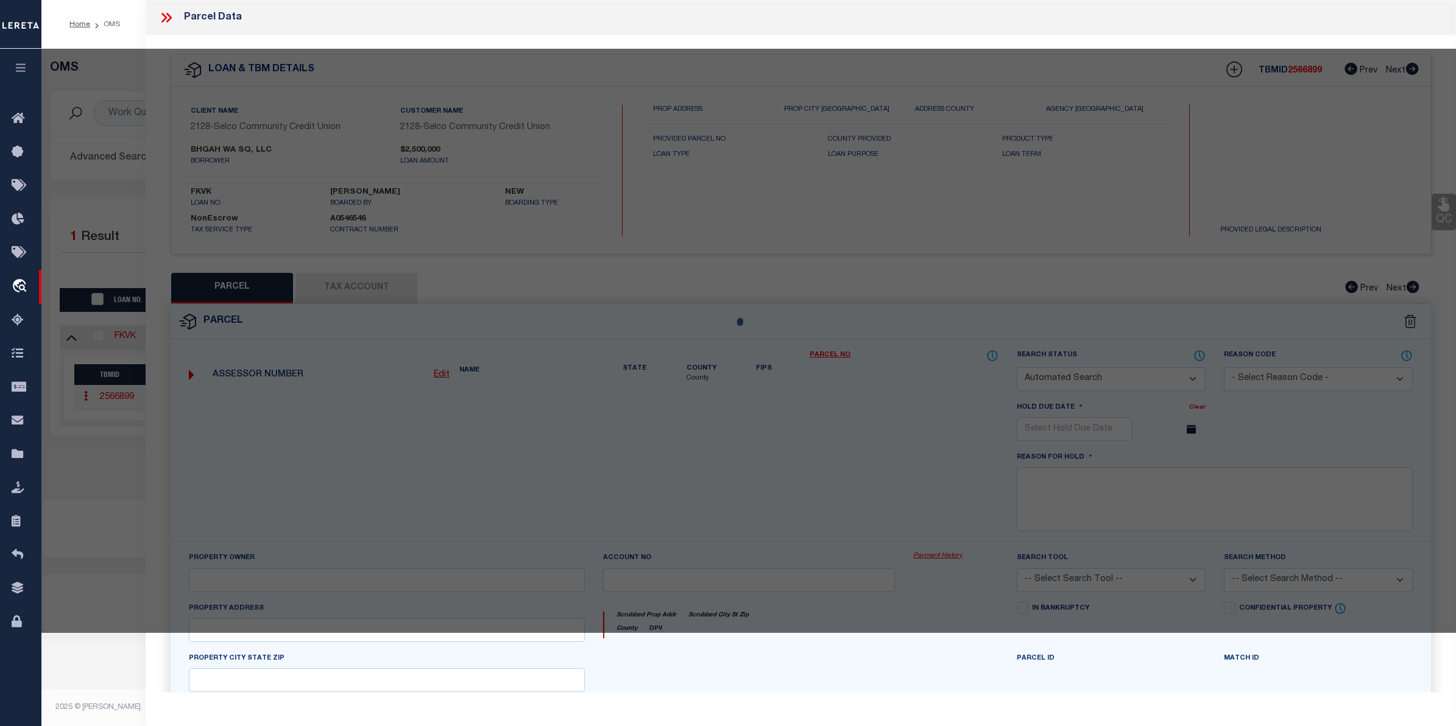
select select
type input "[STREET_ADDRESS][PERSON_NAME]"
checkbox input "false"
type input "TIGARD OR 97223"
type textarea "Map & Taxlot ID #: 1S135BD01300"
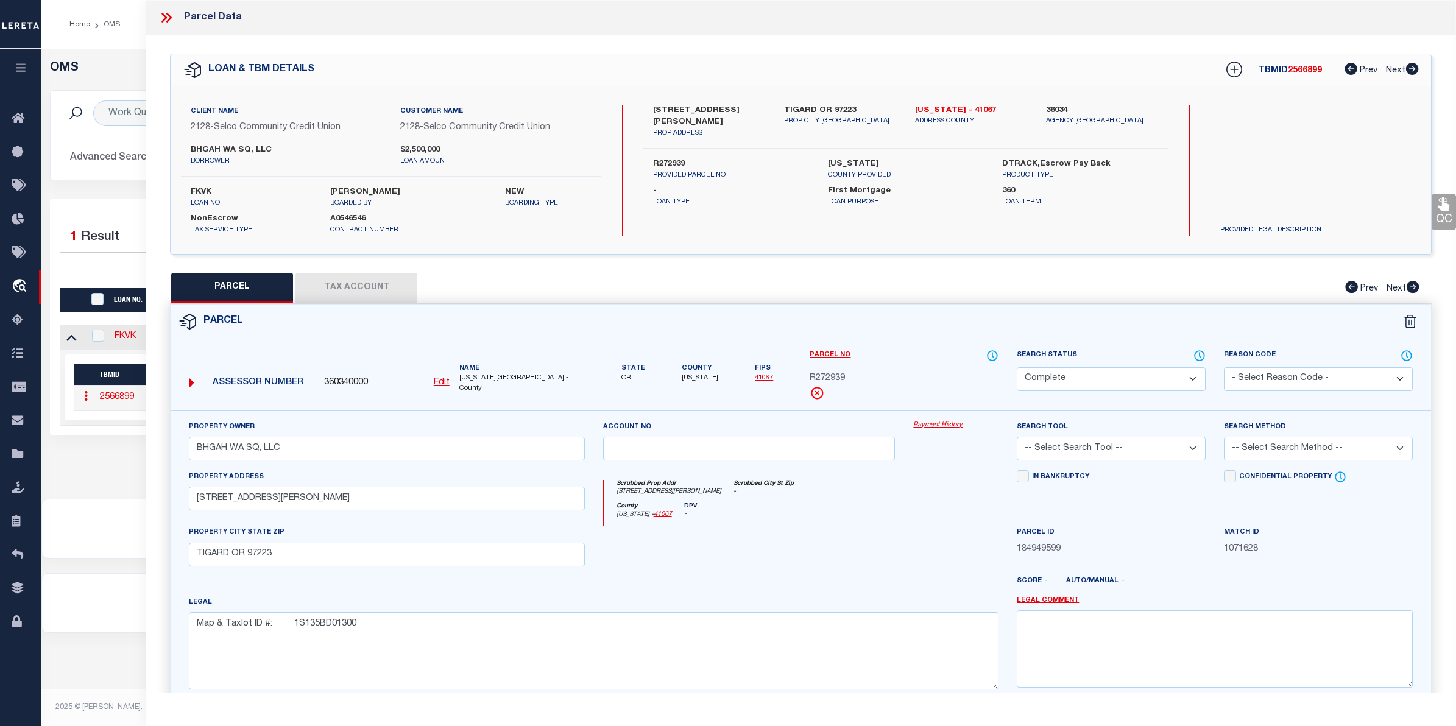
click at [957, 425] on link "Payment History" at bounding box center [955, 425] width 85 height 10
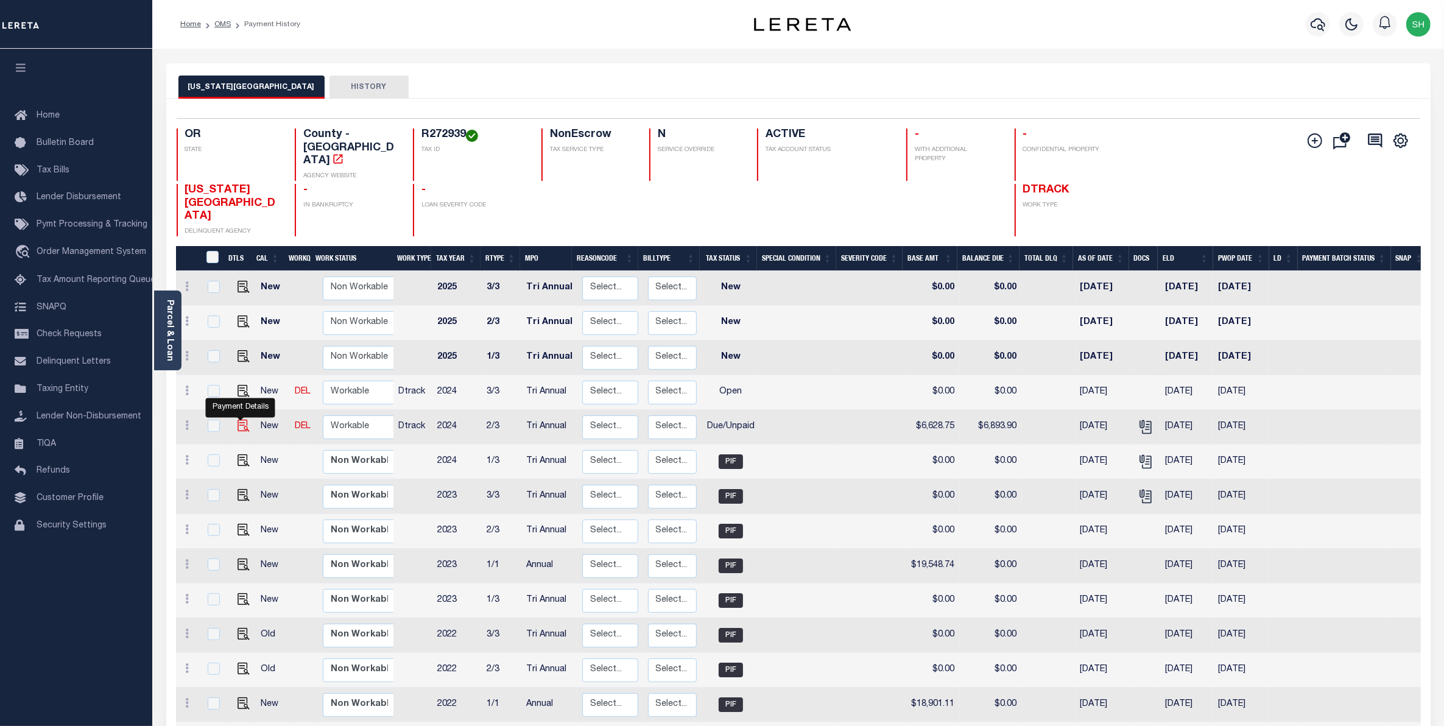
click at [238, 420] on img "" at bounding box center [244, 426] width 12 height 12
checkbox input "true"
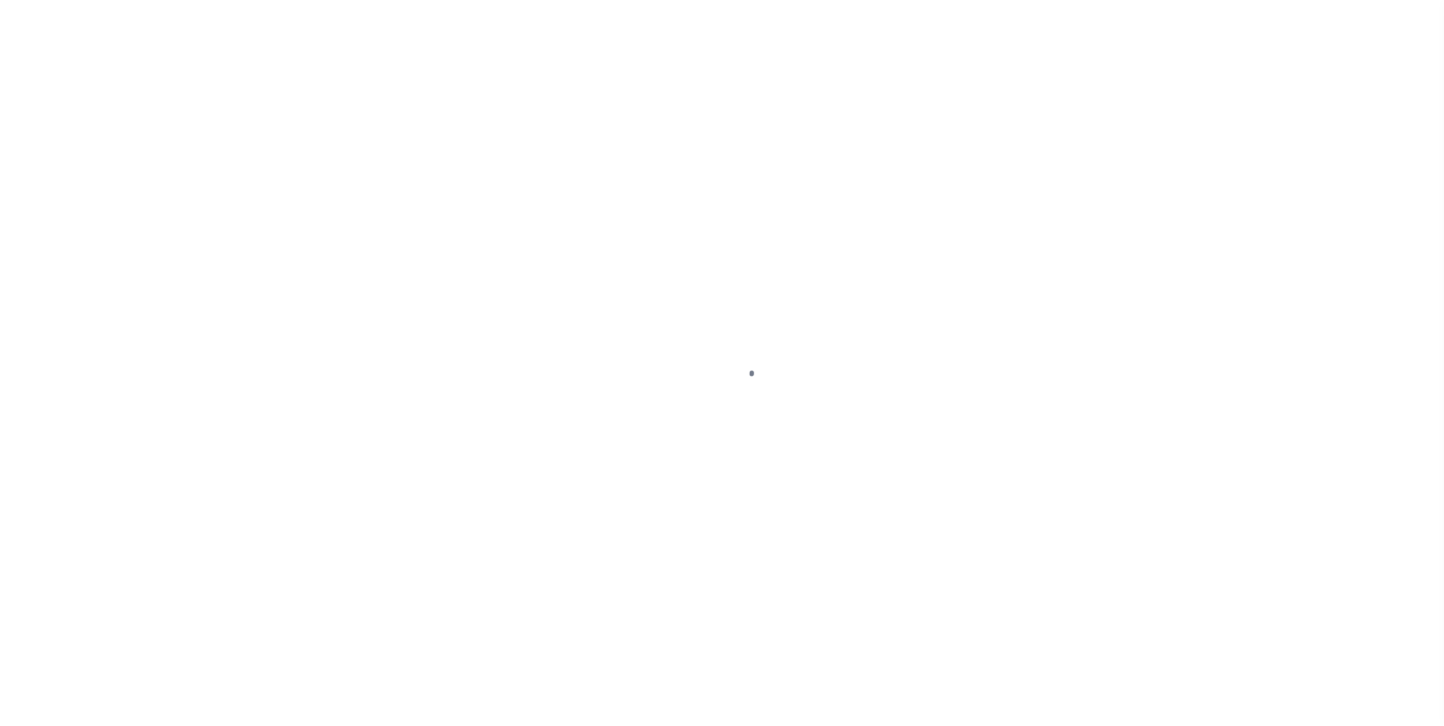
select select "DUE"
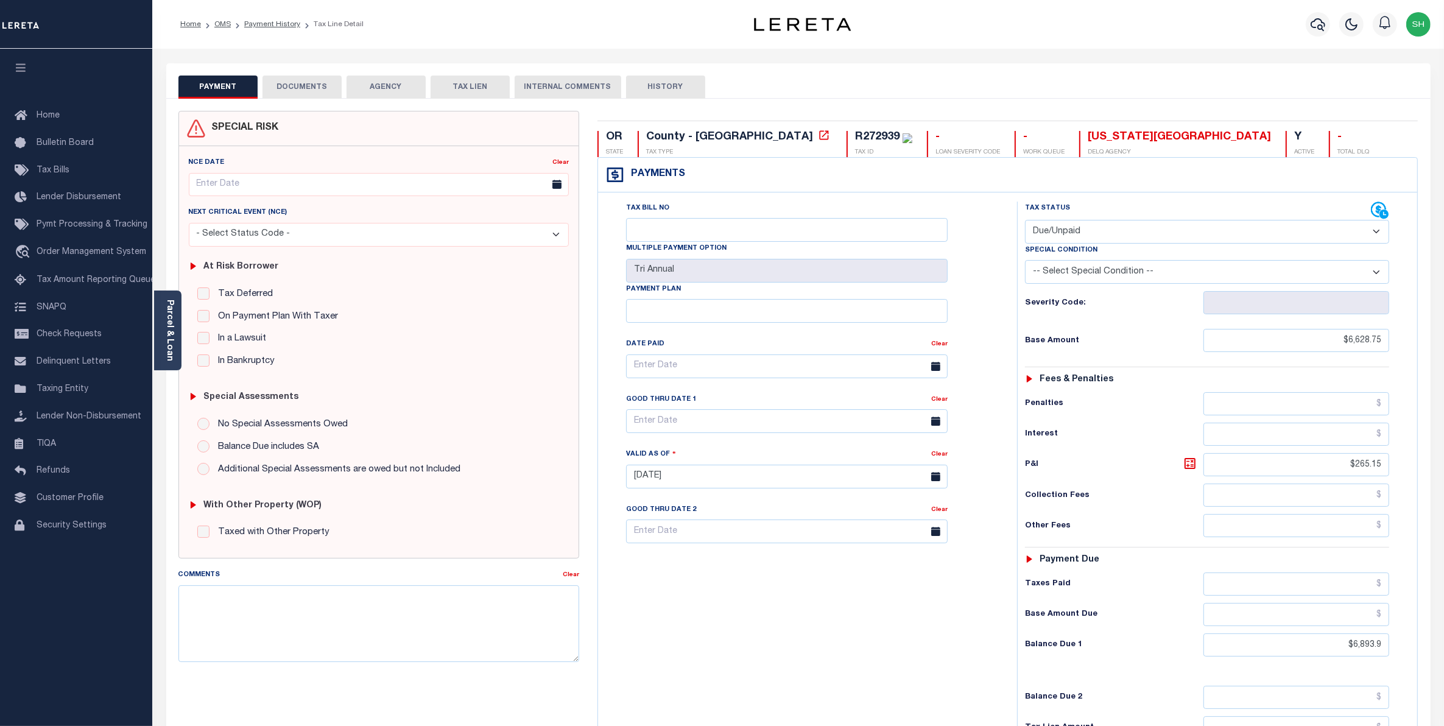
click at [311, 86] on button "DOCUMENTS" at bounding box center [302, 87] width 79 height 23
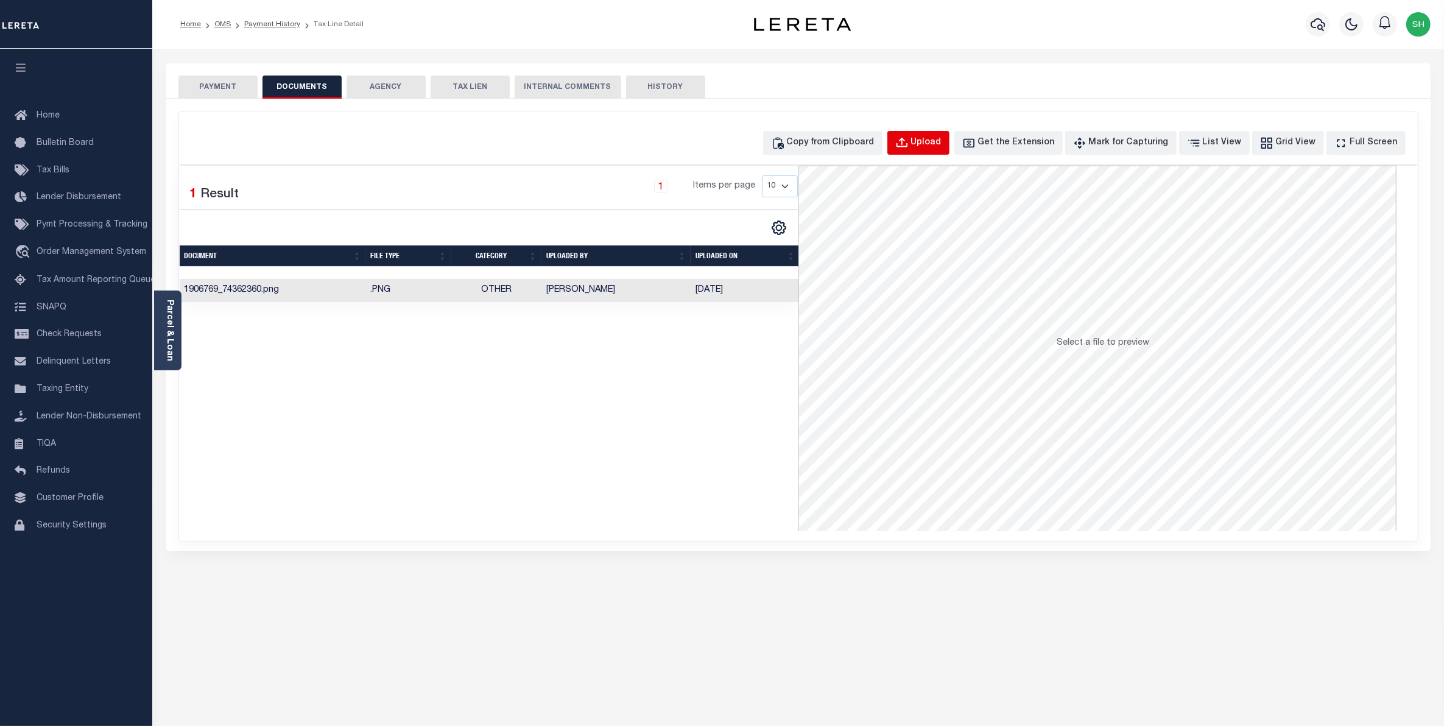
click at [942, 139] on div "Upload" at bounding box center [926, 142] width 30 height 13
select select "POP"
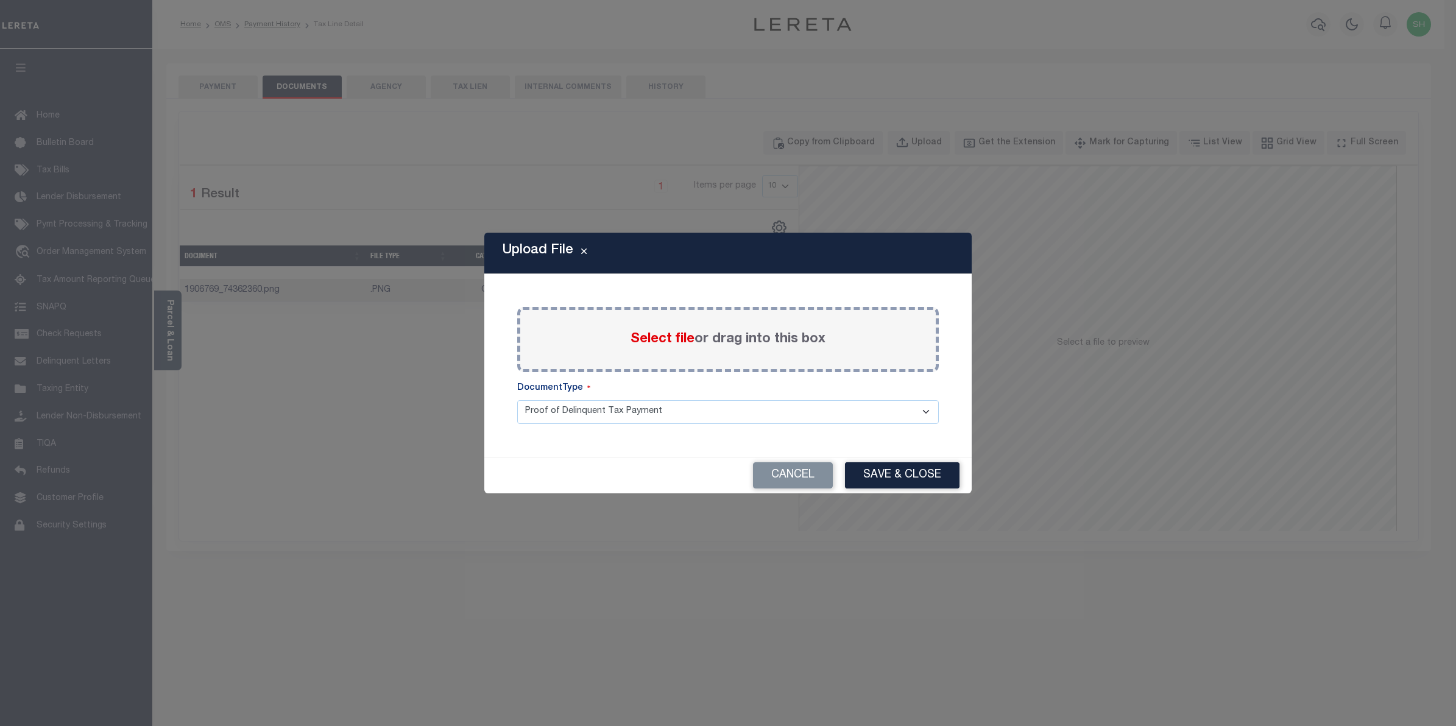
click at [665, 339] on span "Select file" at bounding box center [663, 339] width 64 height 13
click at [0, 0] on input "Select file or drag into this box" at bounding box center [0, 0] width 0 height 0
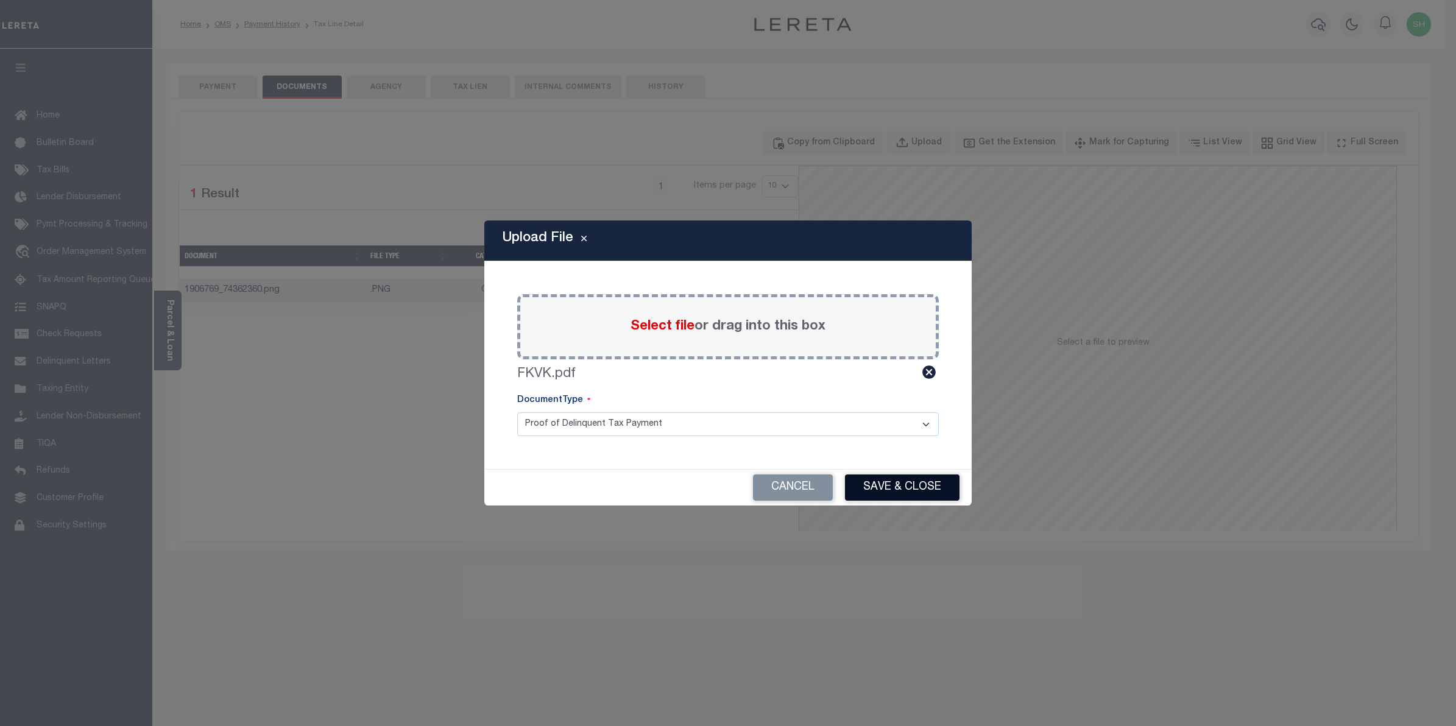
click at [908, 486] on button "Save & Close" at bounding box center [902, 488] width 115 height 26
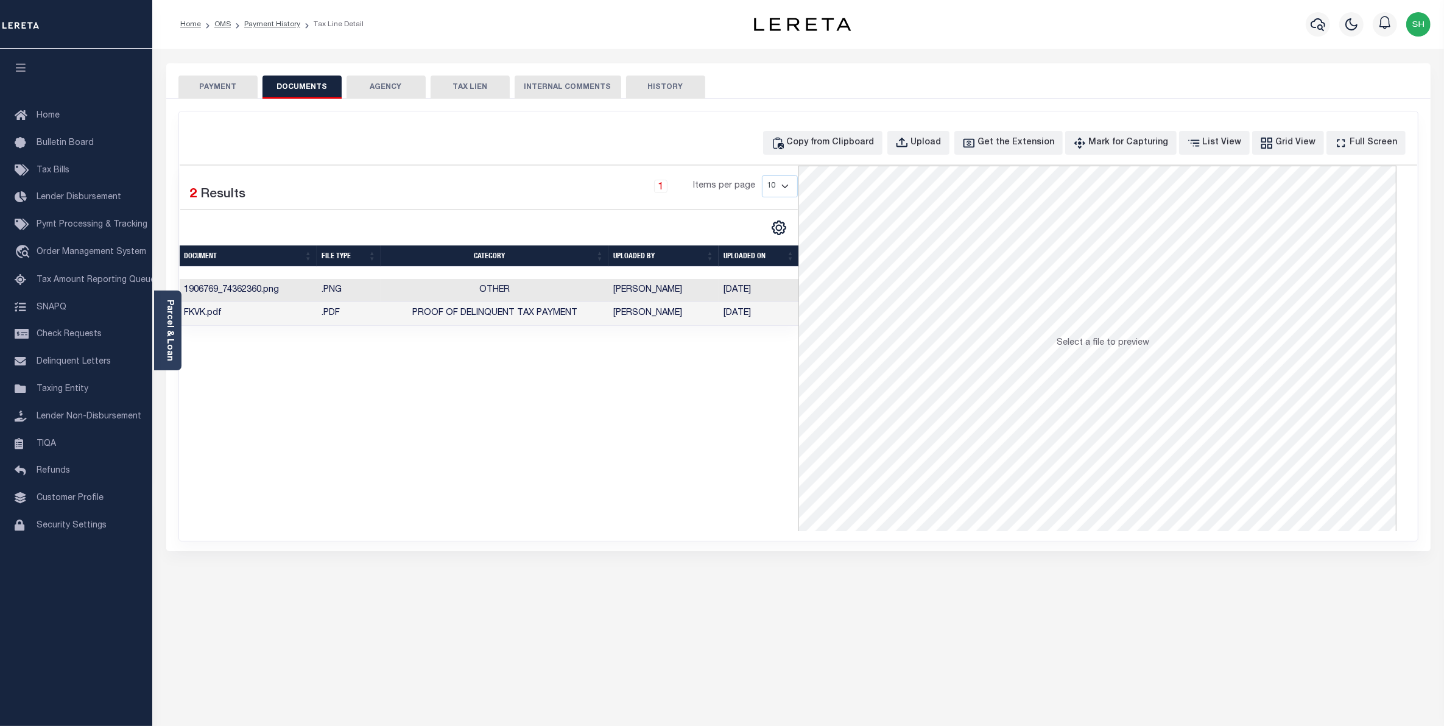
click at [224, 90] on button "PAYMENT" at bounding box center [218, 87] width 79 height 23
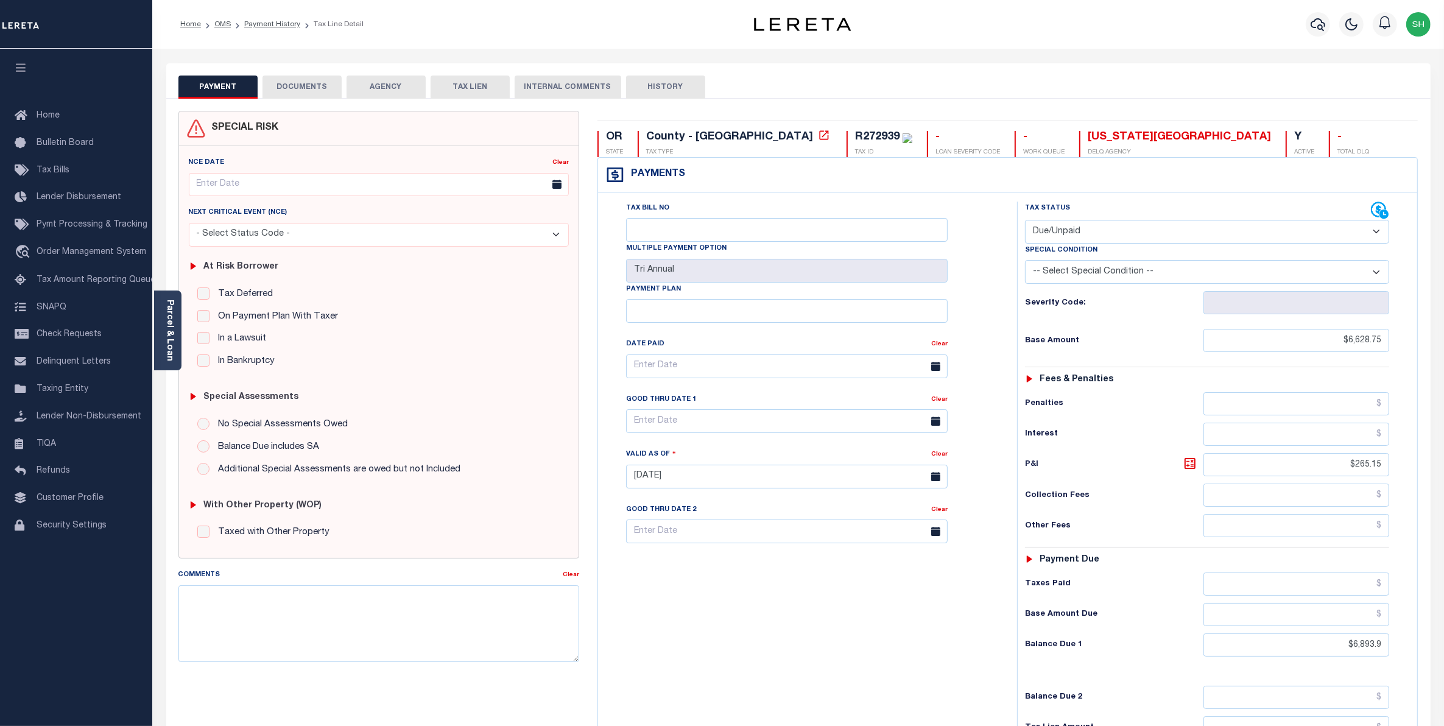
click at [1374, 230] on select "- Select Status Code - Open Due/Unpaid Paid Incomplete No Tax Due Internal Refu…" at bounding box center [1207, 232] width 365 height 24
select select "PYD"
click at [1025, 221] on select "- Select Status Code - Open Due/Unpaid Paid Incomplete No Tax Due Internal Refu…" at bounding box center [1207, 232] width 365 height 24
type input "[DATE]"
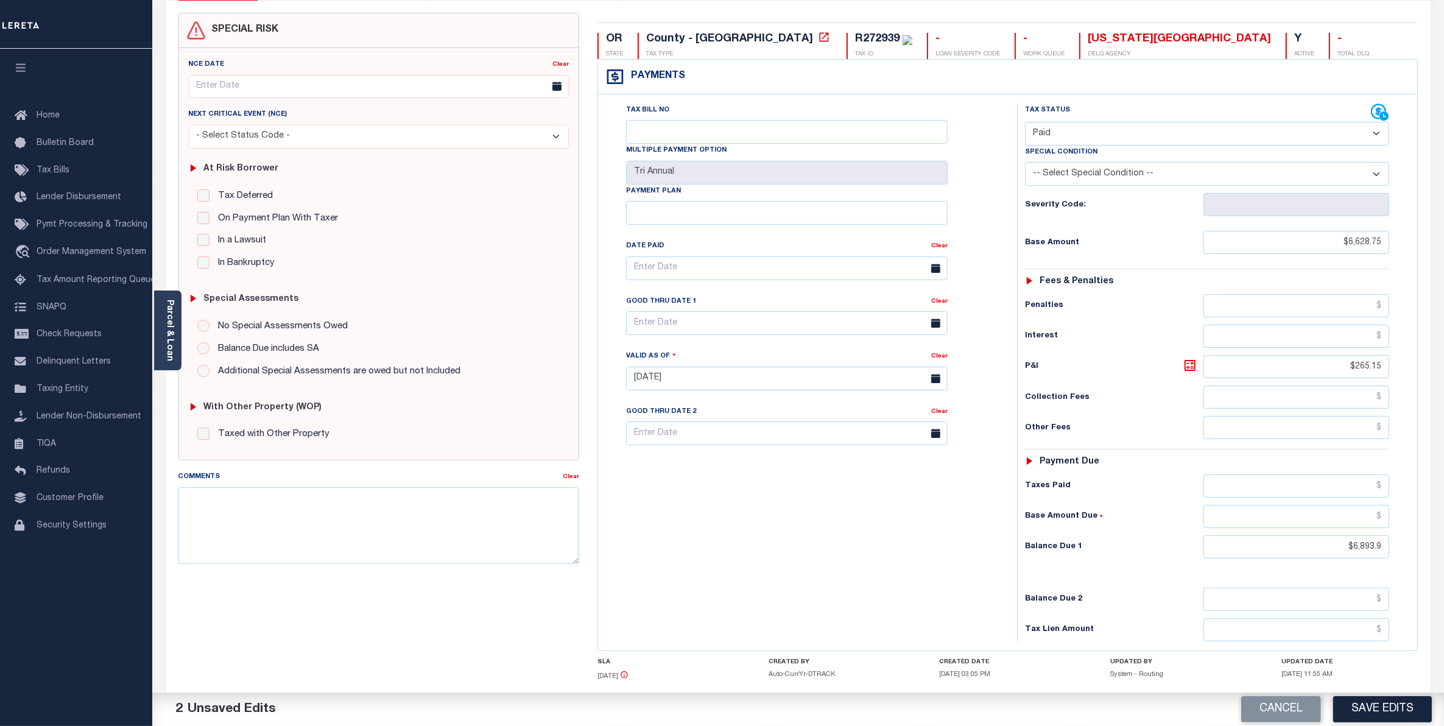
scroll to position [174, 0]
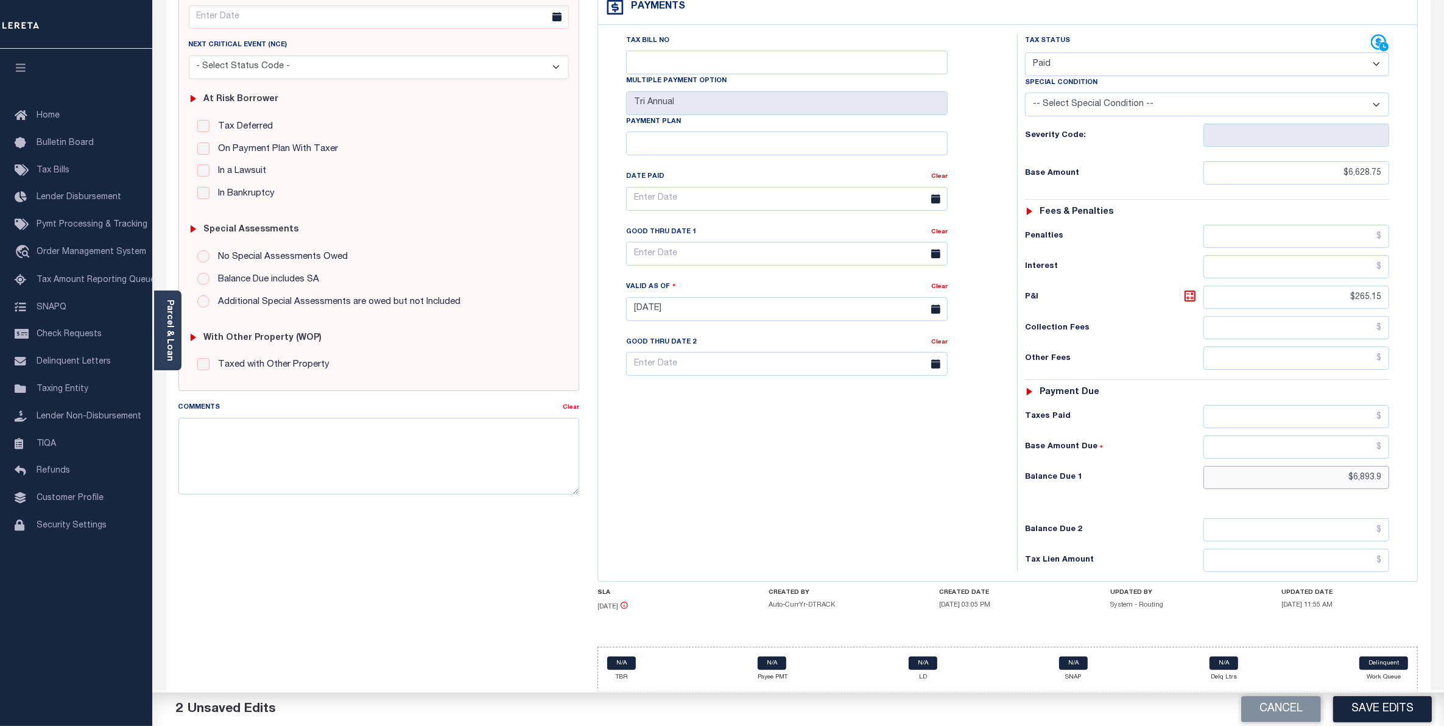
drag, startPoint x: 1336, startPoint y: 476, endPoint x: 1455, endPoint y: 446, distance: 122.5
click at [1444, 448] on html "Home OMS Payment History Tax Line Detail" at bounding box center [722, 279] width 1444 height 894
type input "$0.00"
click at [1379, 704] on button "Save Edits" at bounding box center [1383, 709] width 99 height 26
checkbox input "false"
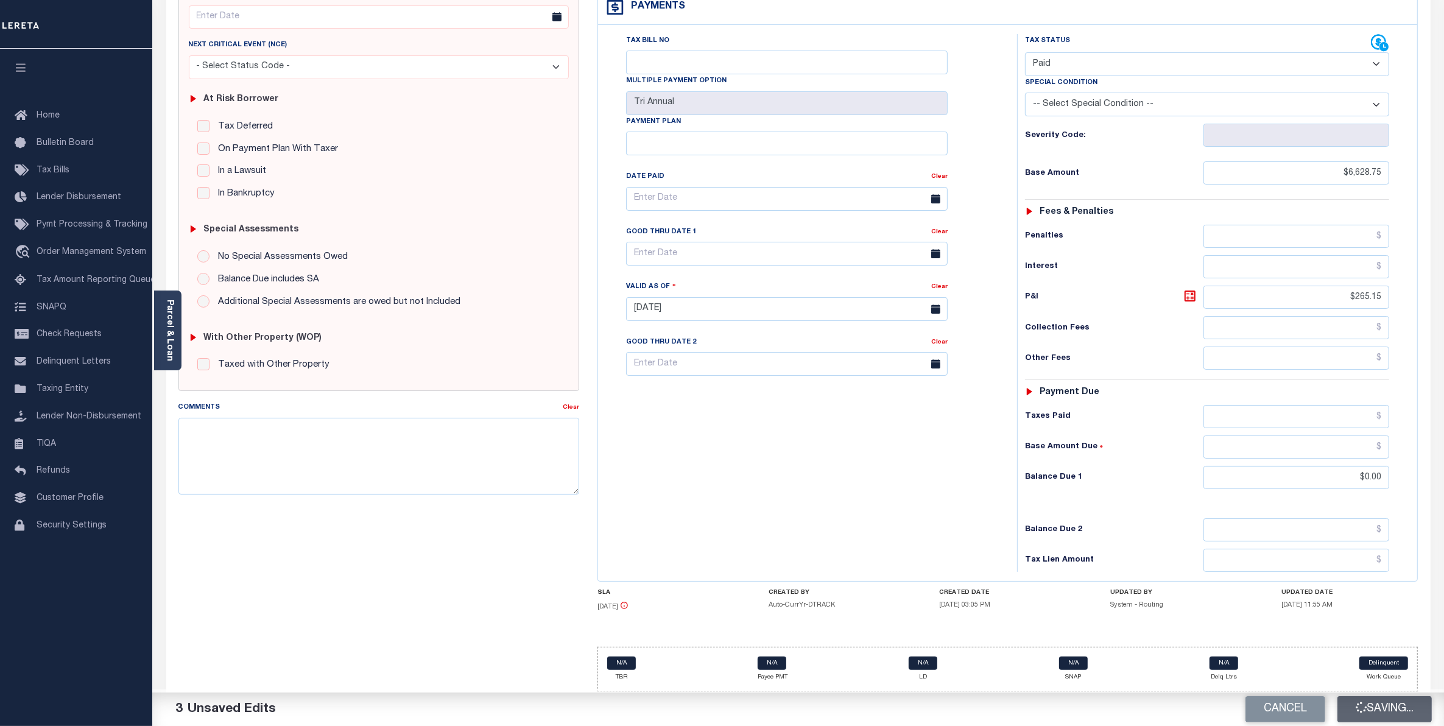
type input "$6,628.75"
type input "$265.15"
type input "$0"
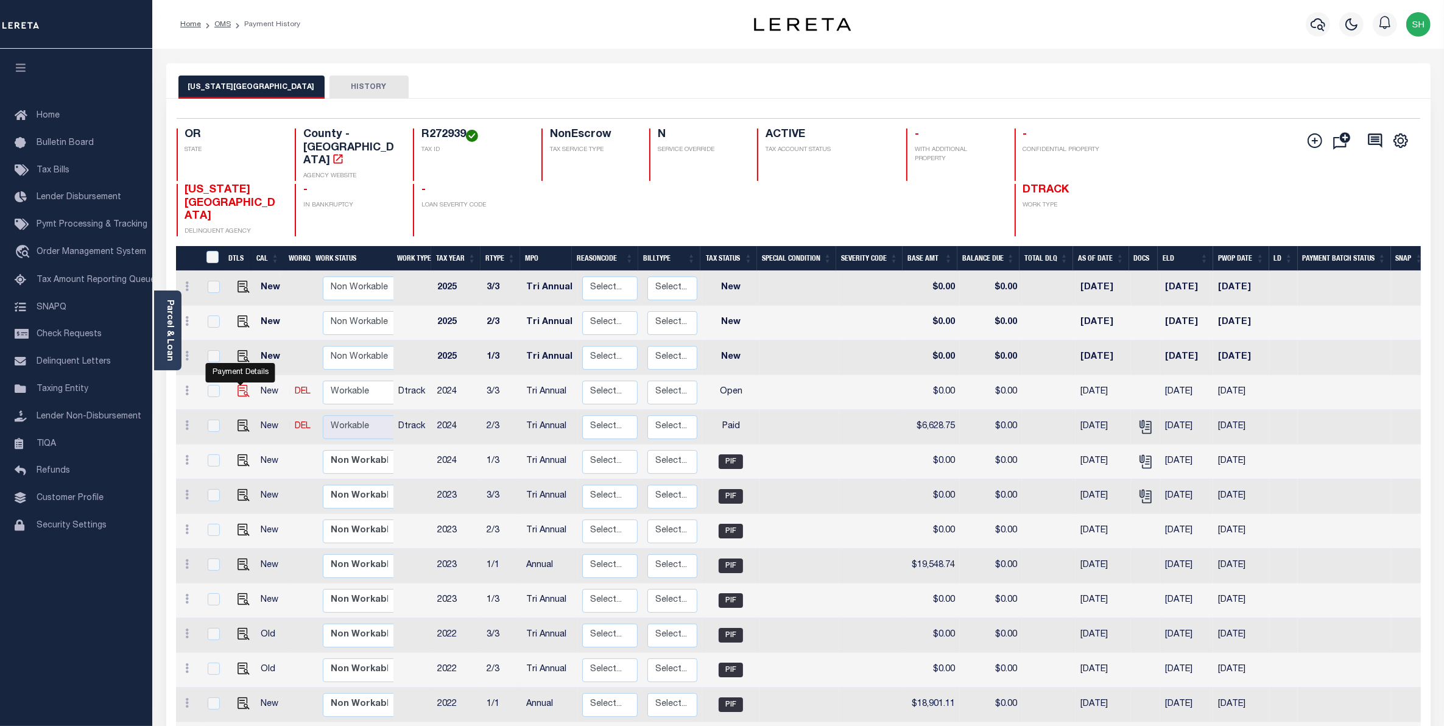
click at [238, 385] on img "" at bounding box center [244, 391] width 12 height 12
checkbox input "true"
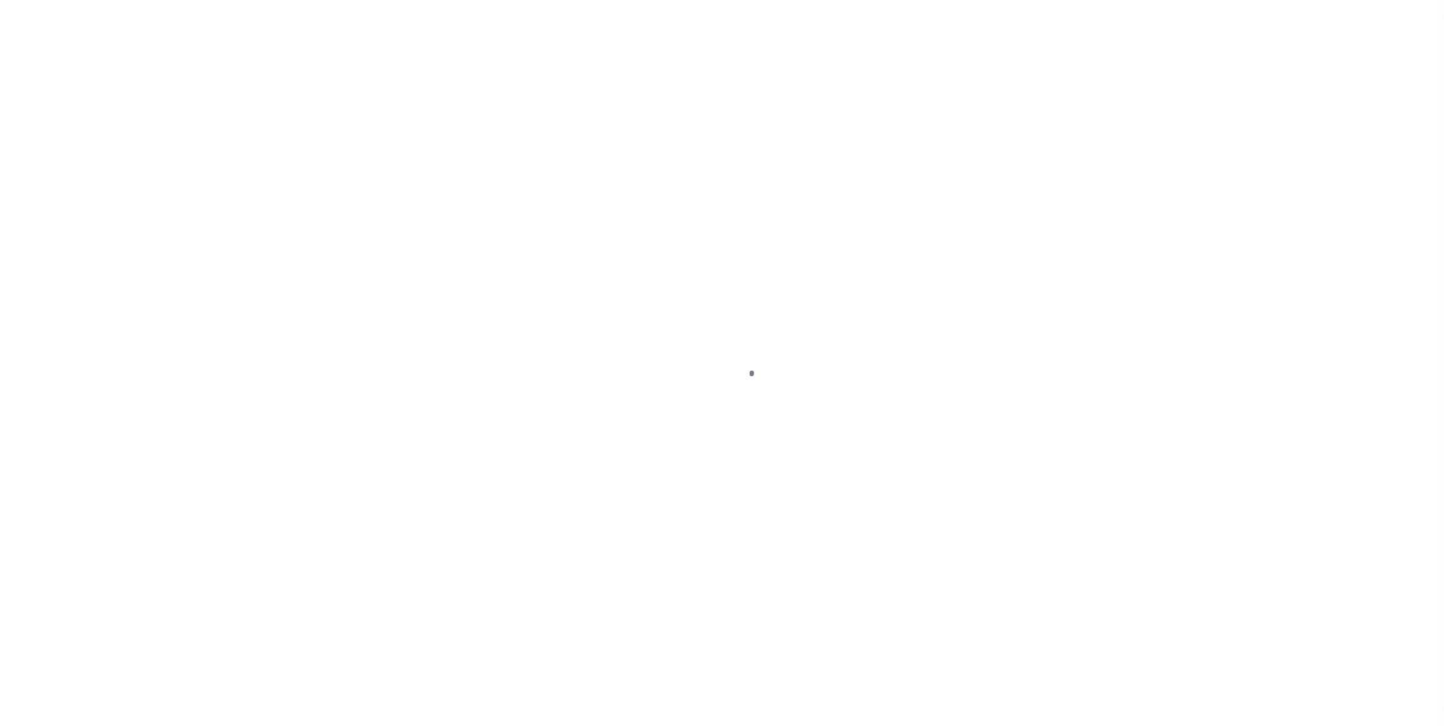
select select "OP2"
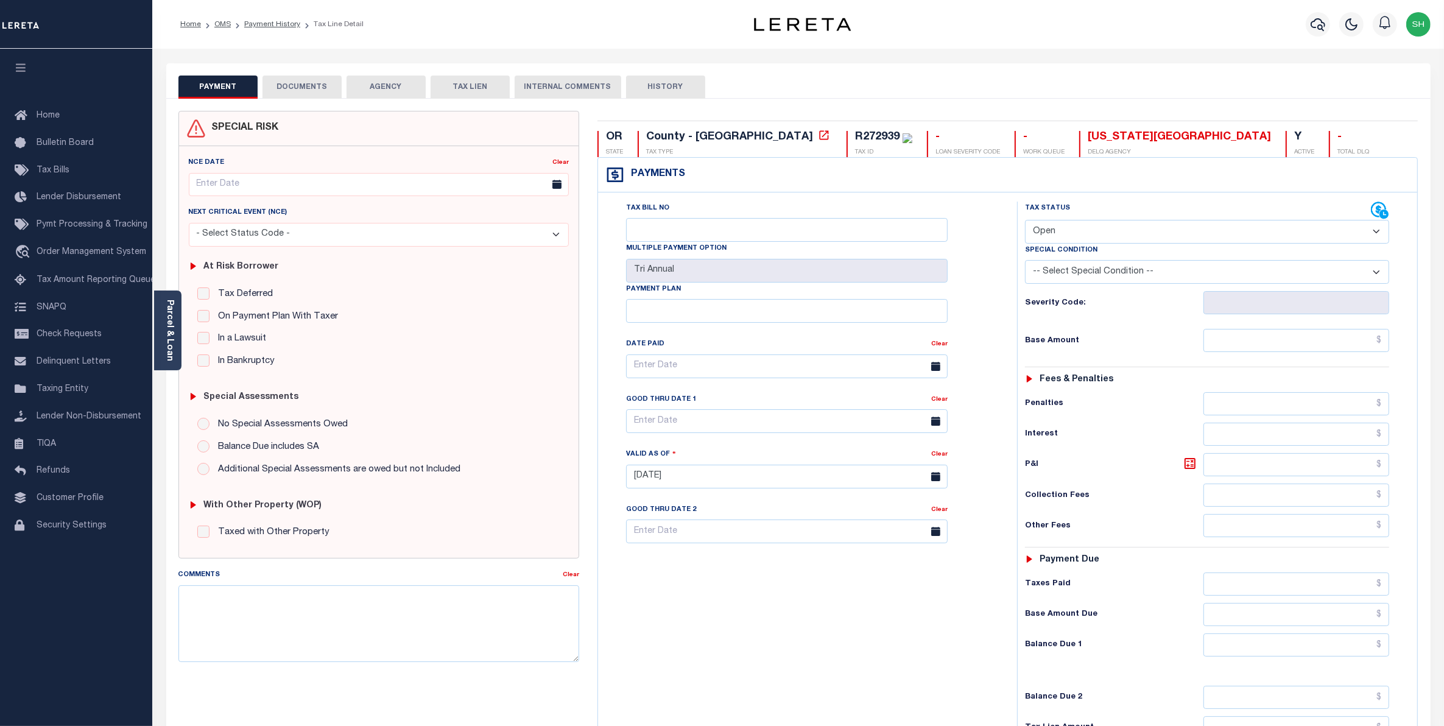
click at [290, 87] on button "DOCUMENTS" at bounding box center [302, 87] width 79 height 23
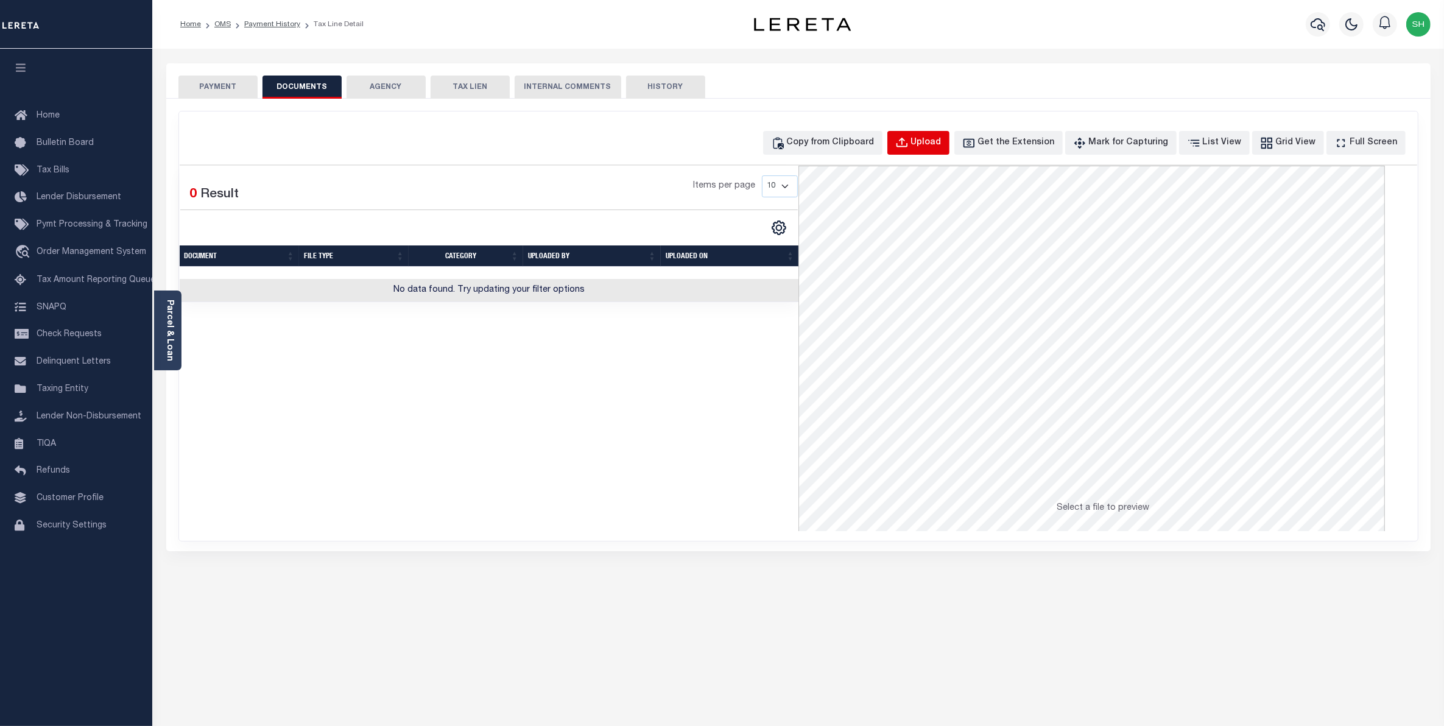
click at [942, 140] on div "Upload" at bounding box center [926, 142] width 30 height 13
select select "POP"
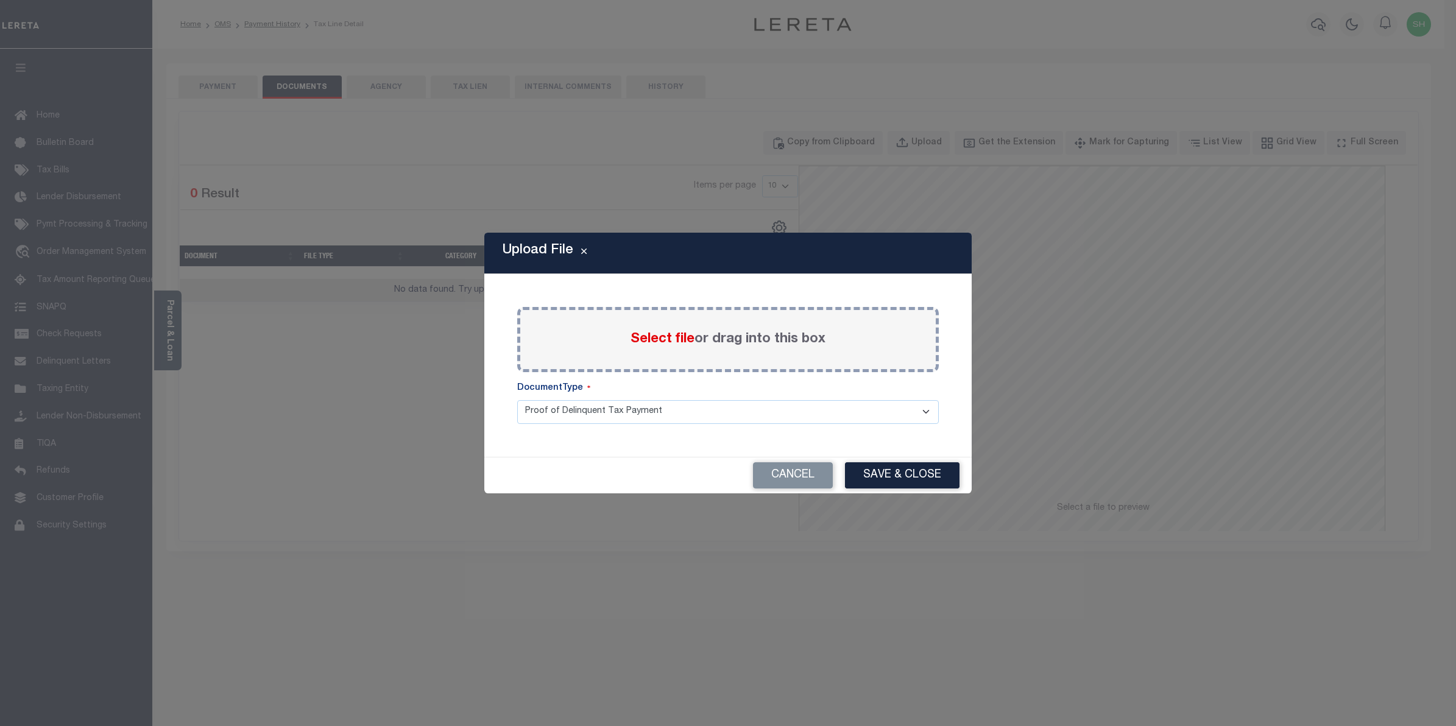
click at [653, 337] on span "Select file" at bounding box center [663, 339] width 64 height 13
click at [0, 0] on input "Select file or drag into this box" at bounding box center [0, 0] width 0 height 0
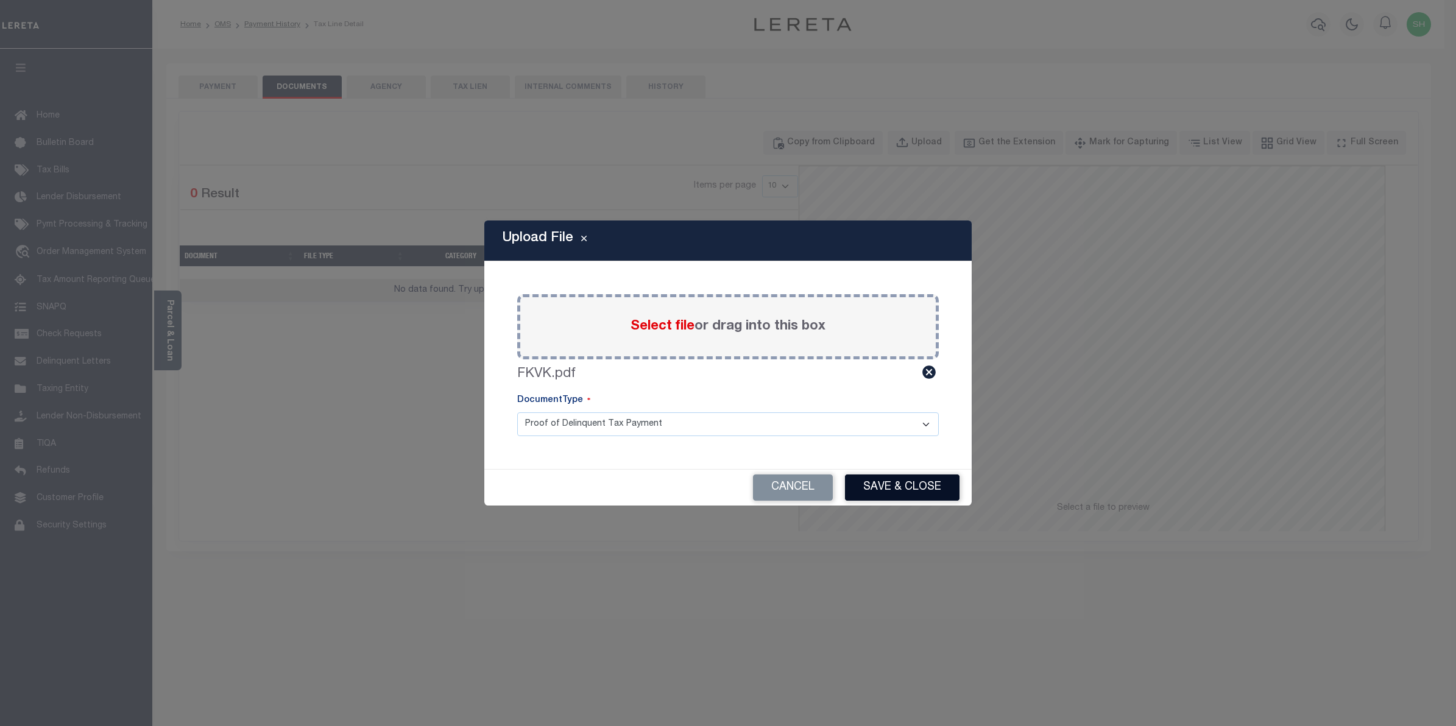
click at [887, 484] on button "Save & Close" at bounding box center [902, 488] width 115 height 26
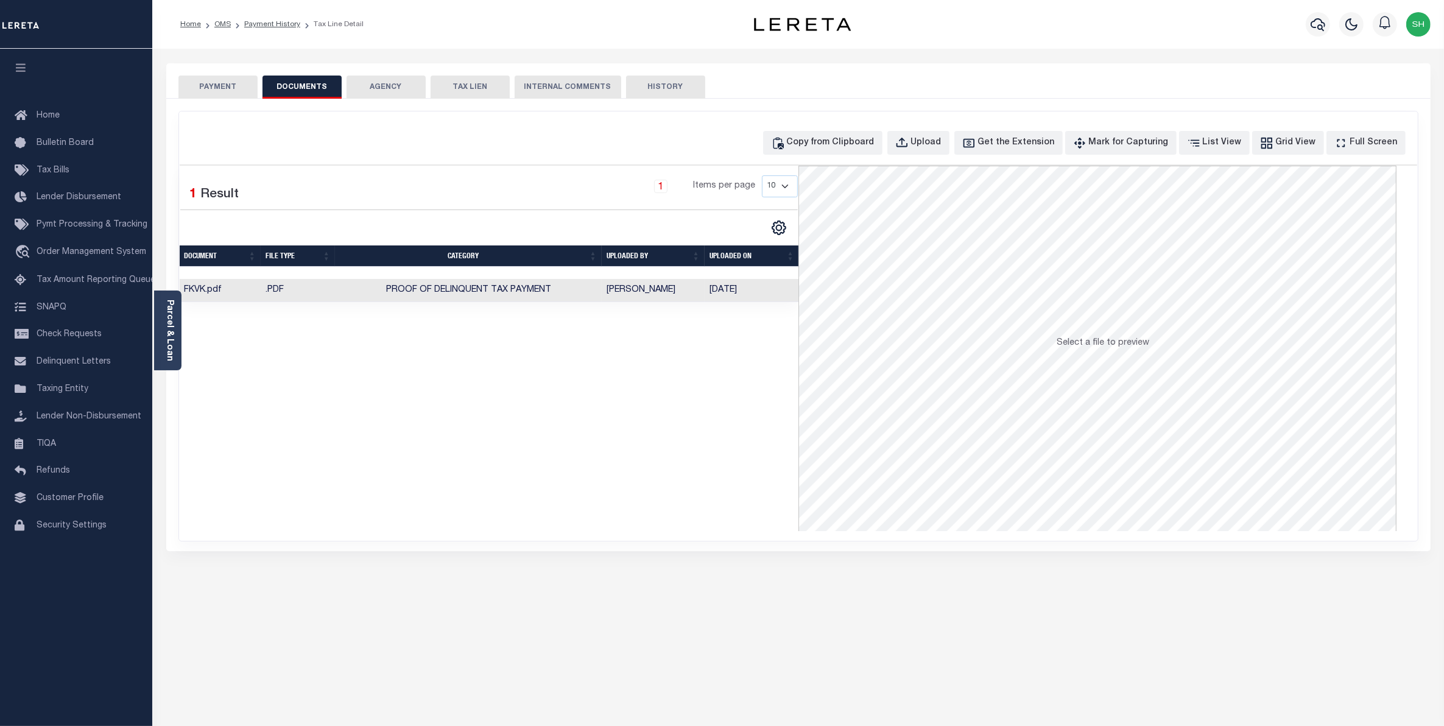
click at [223, 90] on button "PAYMENT" at bounding box center [218, 87] width 79 height 23
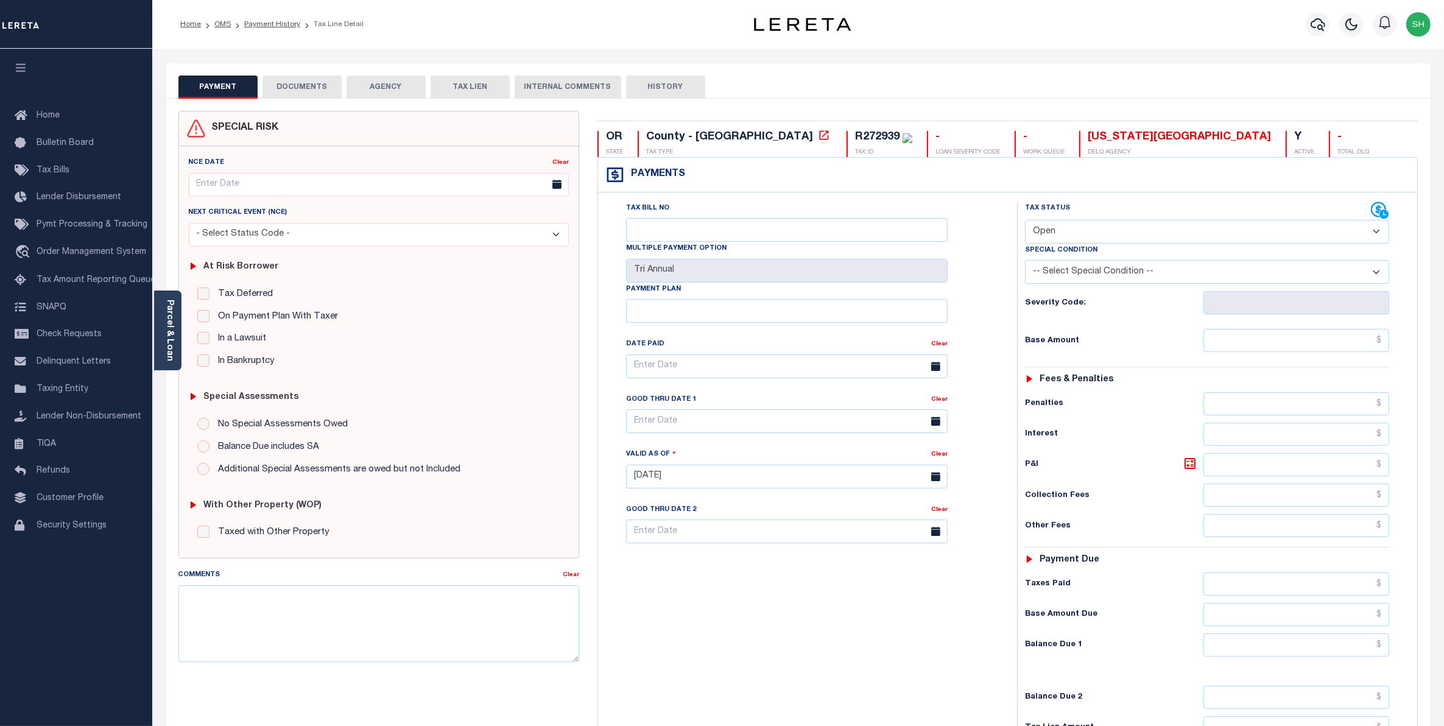
click at [1374, 232] on select "- Select Status Code - Open Due/Unpaid Paid Incomplete No Tax Due Internal Refu…" at bounding box center [1207, 232] width 365 height 24
select select "PYD"
click at [1025, 221] on select "- Select Status Code - Open Due/Unpaid Paid Incomplete No Tax Due Internal Refu…" at bounding box center [1207, 232] width 365 height 24
type input "[DATE]"
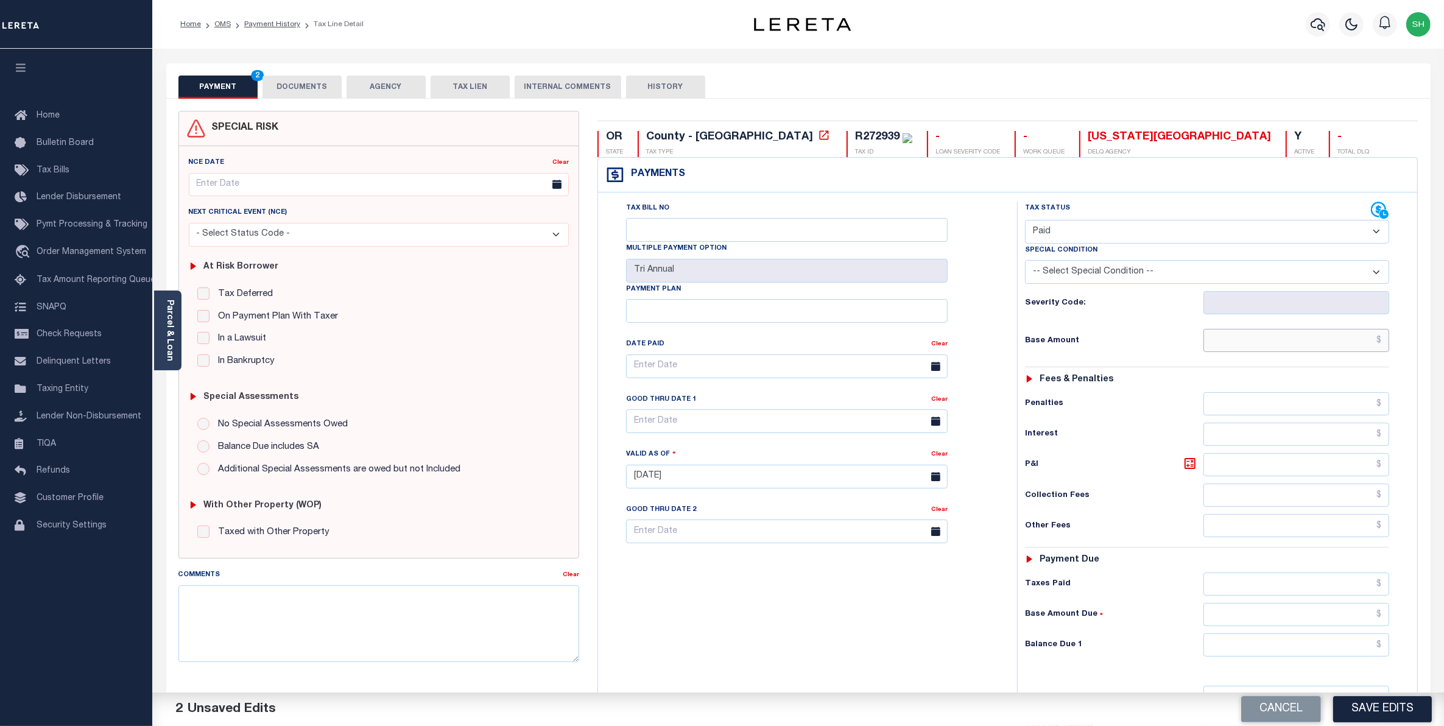
click at [1334, 341] on input "text" at bounding box center [1297, 340] width 186 height 23
type input "$0.00"
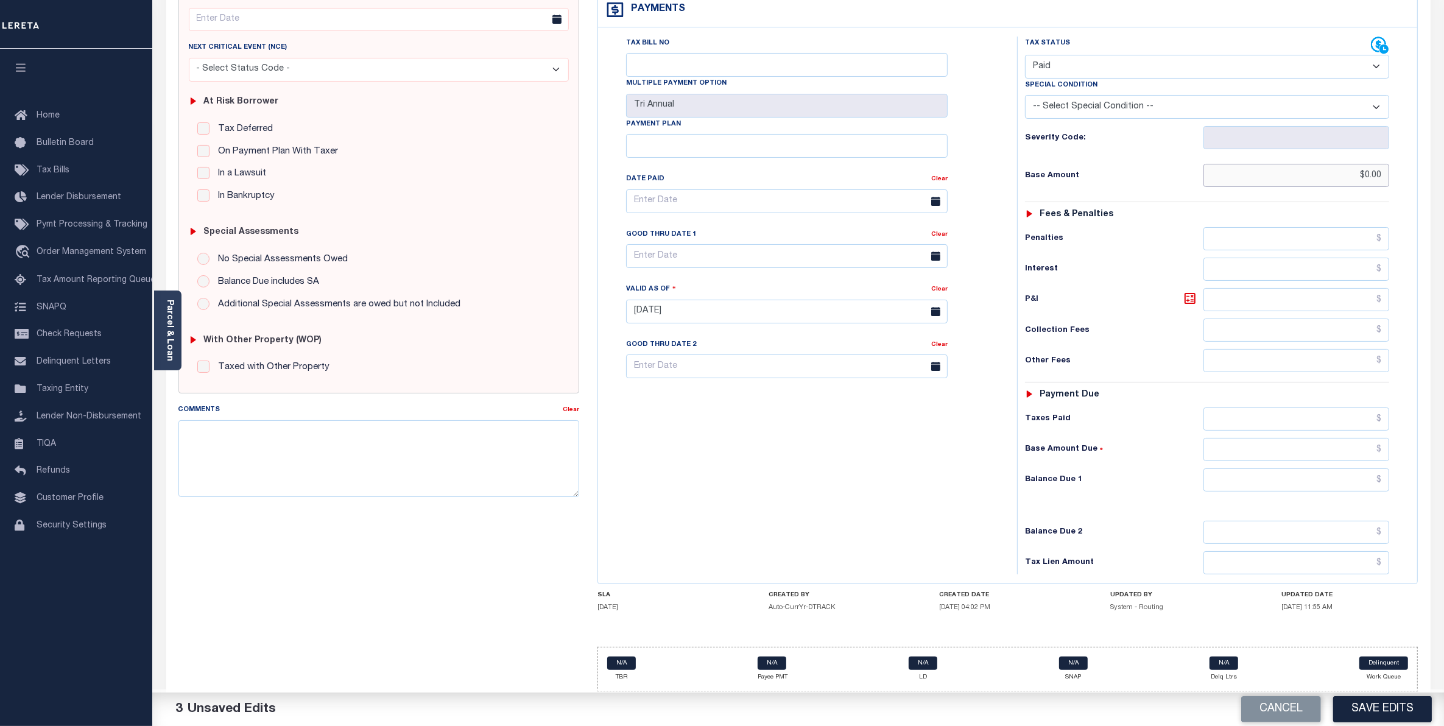
scroll to position [172, 0]
click at [1333, 483] on input "text" at bounding box center [1297, 480] width 186 height 23
type input "$0.00"
click at [1368, 701] on button "Save Edits" at bounding box center [1383, 709] width 99 height 26
checkbox input "false"
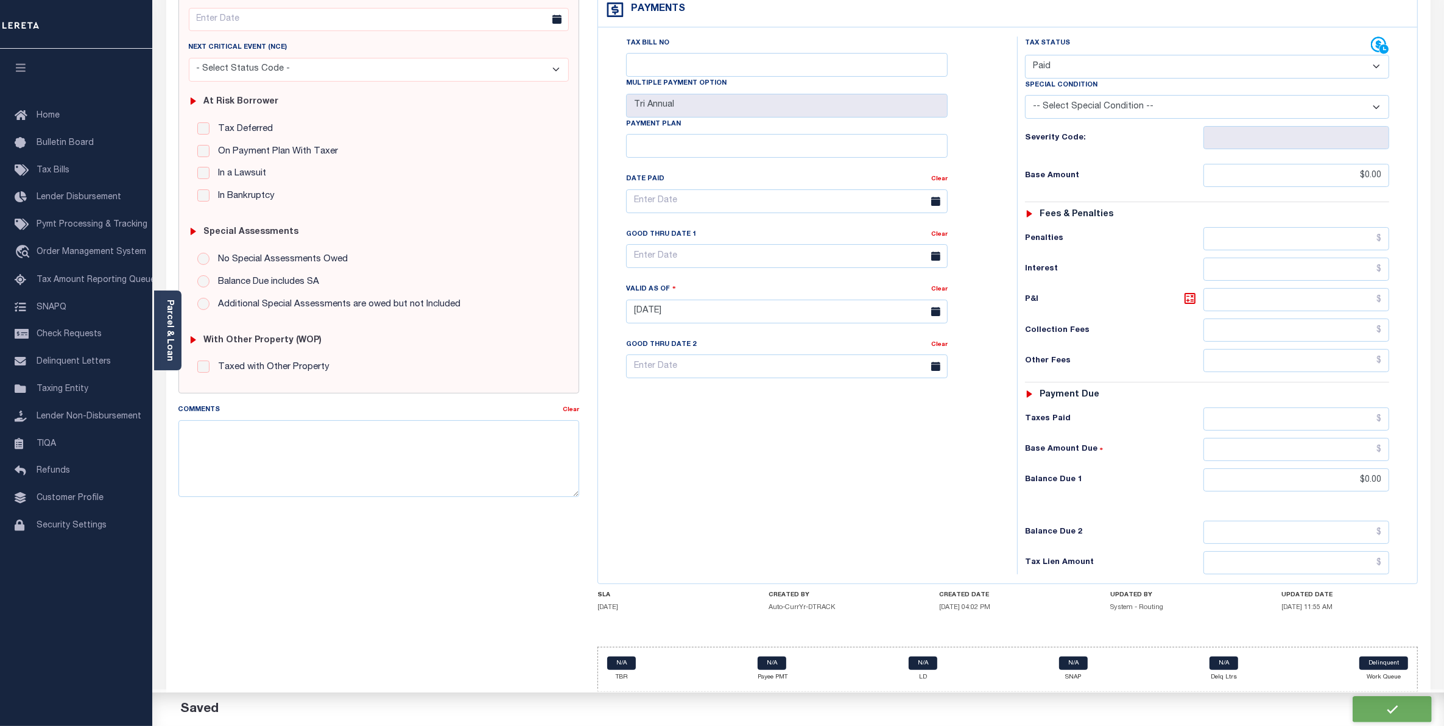
type input "$0"
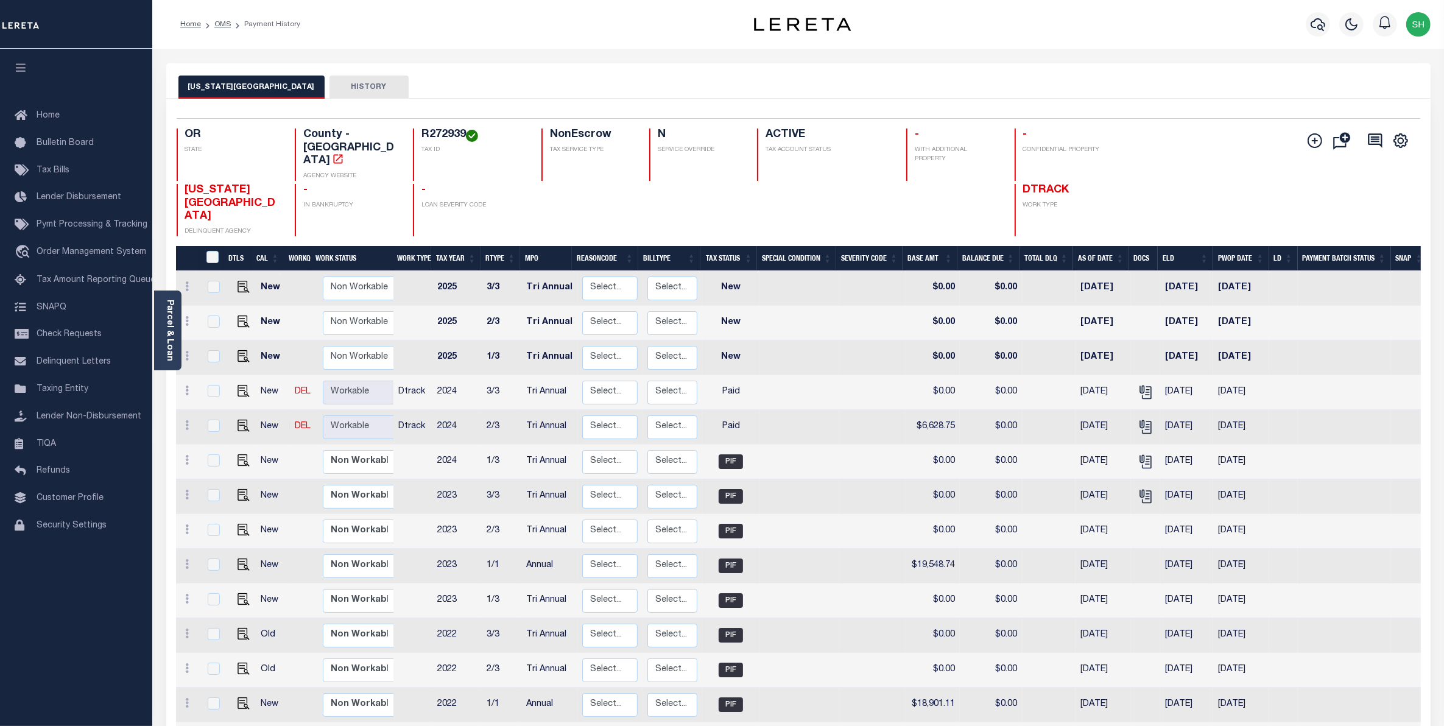
click at [392, 41] on div "Home OMS Payment History Profile" at bounding box center [798, 24] width 1292 height 49
